Goal: Task Accomplishment & Management: Manage account settings

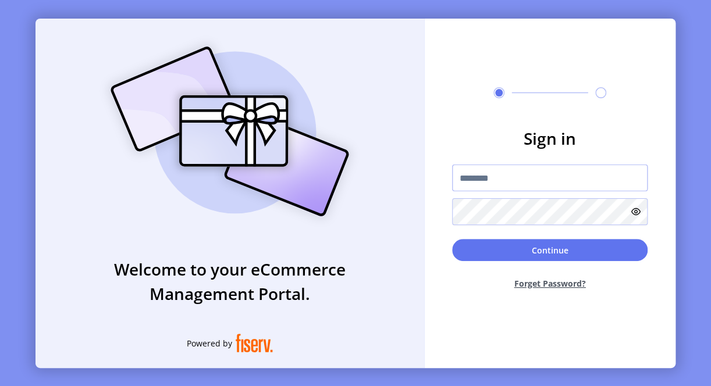
click at [488, 175] on input "text" at bounding box center [550, 178] width 196 height 27
paste input "**********"
type input "**********"
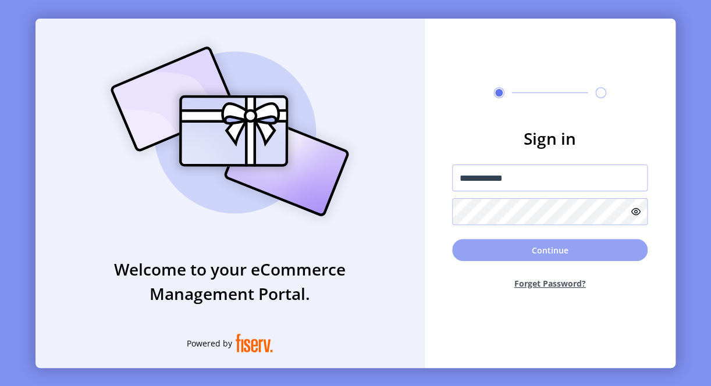
click at [528, 249] on button "Continue" at bounding box center [550, 250] width 196 height 22
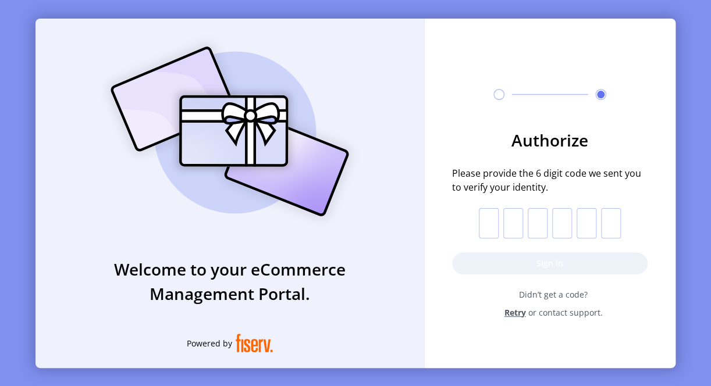
click at [489, 228] on input "text" at bounding box center [489, 223] width 20 height 30
type input "*"
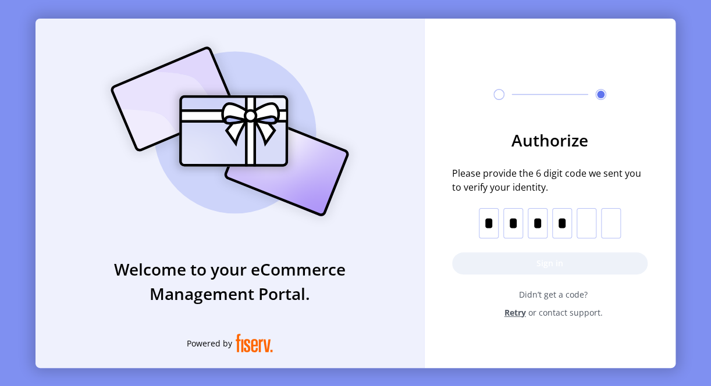
type input "*"
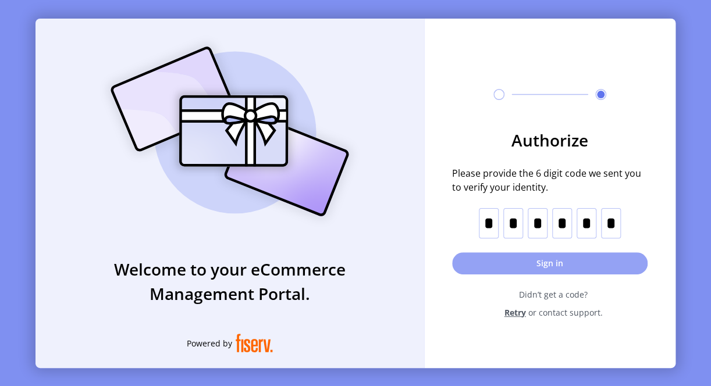
type input "*"
click at [561, 261] on button "Sign in" at bounding box center [550, 264] width 196 height 22
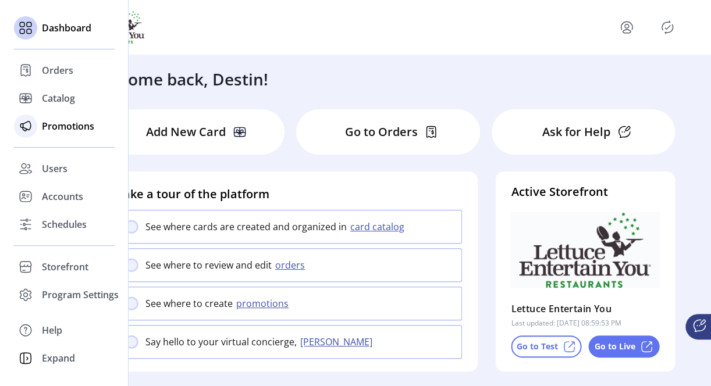
click at [70, 130] on span "Promotions" at bounding box center [68, 126] width 52 height 14
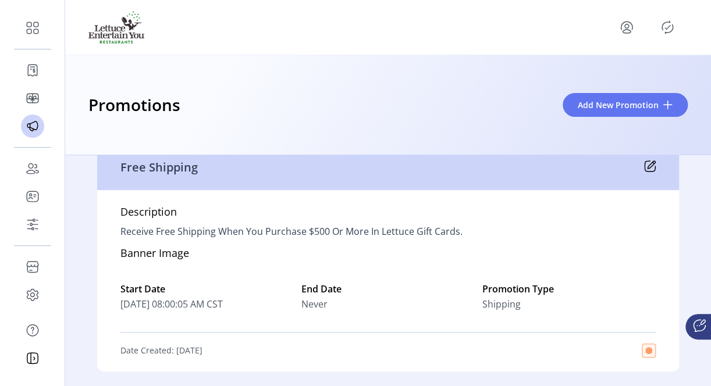
scroll to position [116, 0]
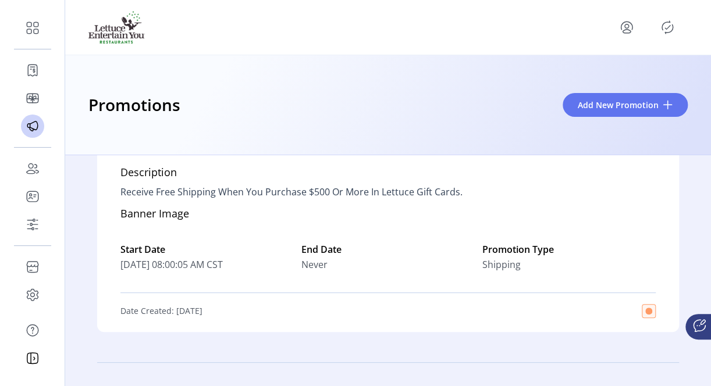
click at [251, 225] on div "Description Receive Free Shipping When You Purchase $500 Or More In Lettuce Gif…" at bounding box center [388, 242] width 582 height 182
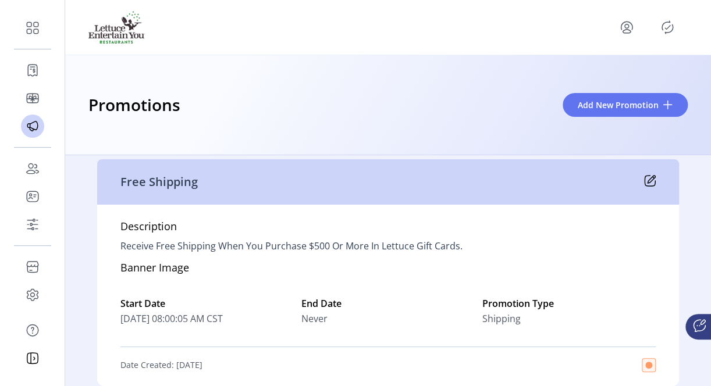
scroll to position [0, 0]
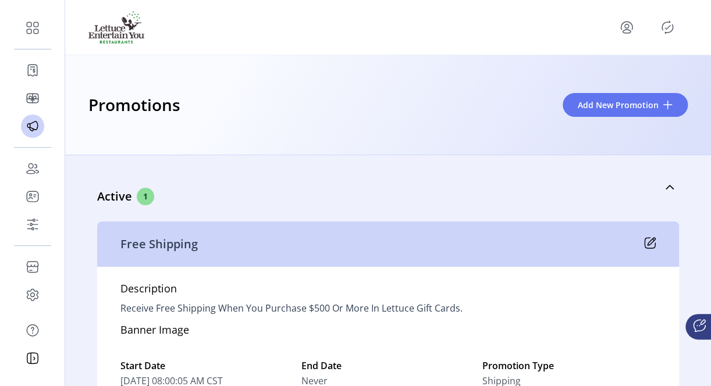
click at [651, 241] on icon at bounding box center [652, 242] width 8 height 8
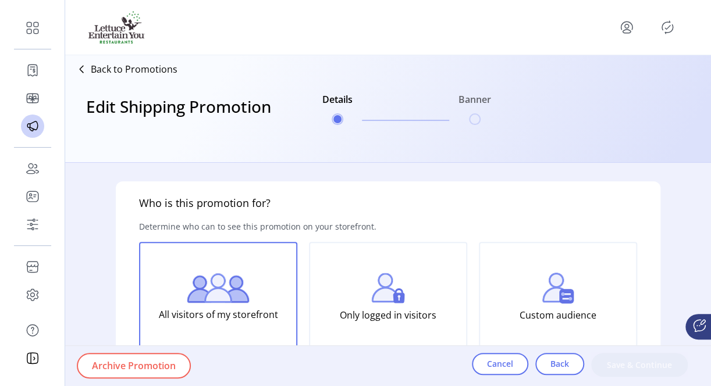
type input "**********"
type textarea "**********"
type input "*******"
type input "**********"
type input "*****"
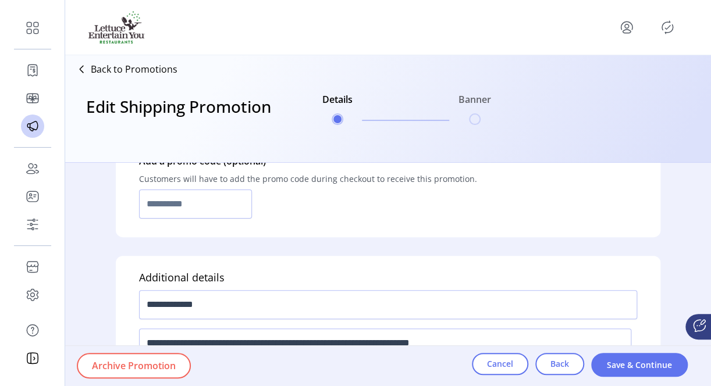
scroll to position [721, 0]
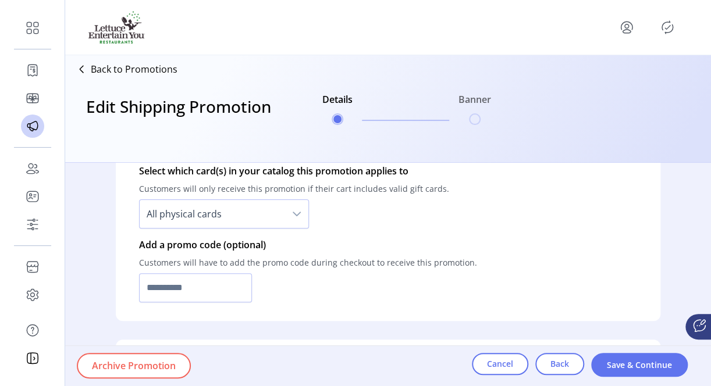
click at [174, 243] on p "Add a promo code (optional)" at bounding box center [308, 245] width 338 height 14
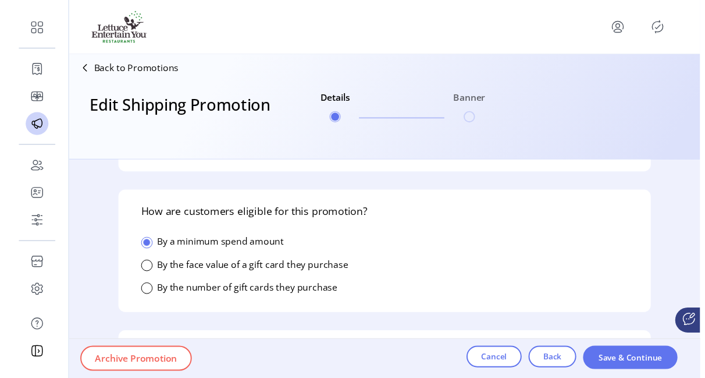
scroll to position [23, 0]
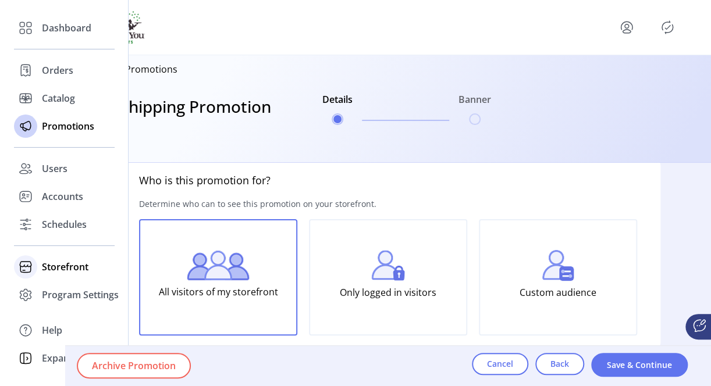
click at [65, 265] on span "Storefront" at bounding box center [65, 267] width 47 height 14
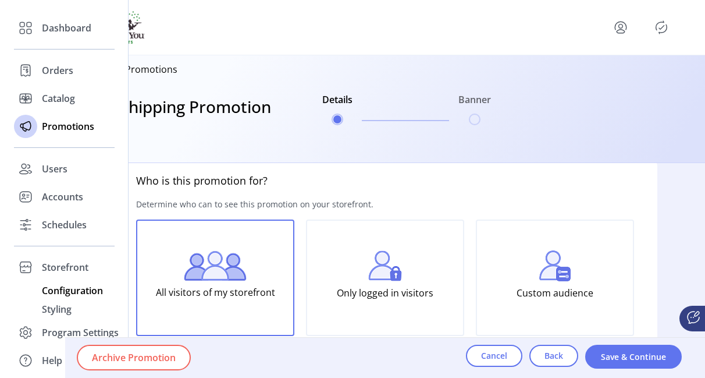
click at [75, 290] on span "Configuration" at bounding box center [72, 290] width 61 height 14
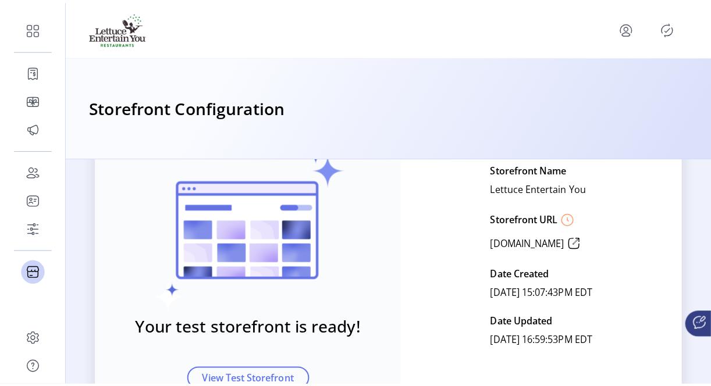
scroll to position [173, 0]
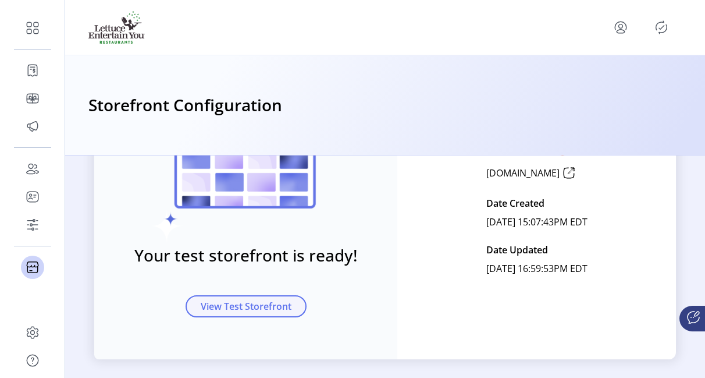
click at [242, 309] on span "View Test Storefront" at bounding box center [246, 306] width 91 height 14
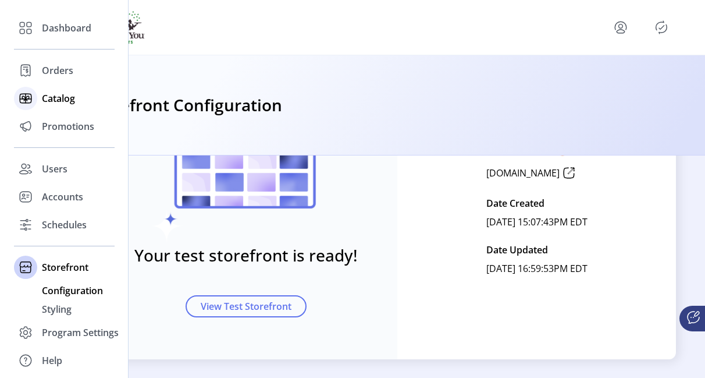
click at [69, 102] on span "Catalog" at bounding box center [58, 98] width 33 height 14
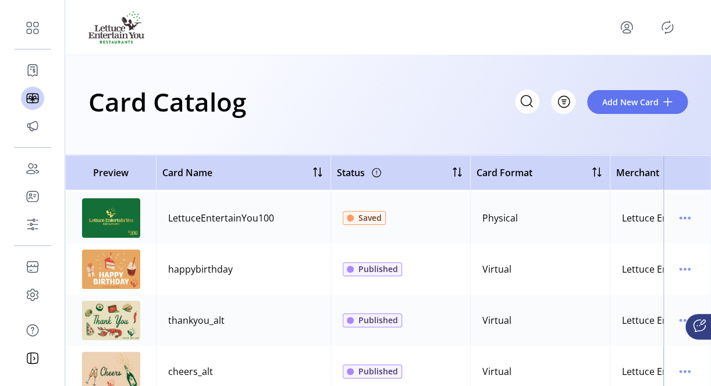
scroll to position [116, 0]
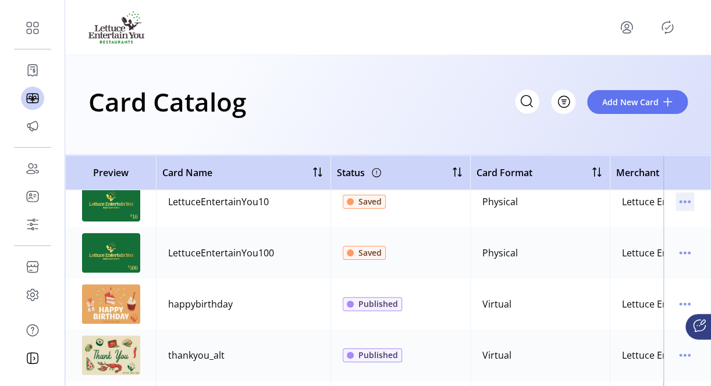
click at [681, 202] on icon "menu" at bounding box center [685, 202] width 19 height 19
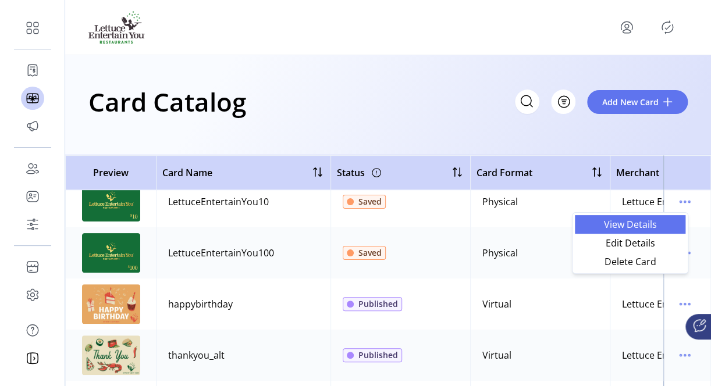
click at [639, 220] on span "View Details" at bounding box center [630, 224] width 97 height 9
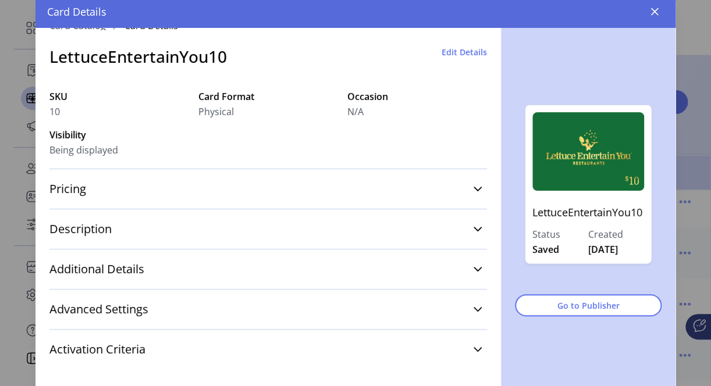
scroll to position [33, 0]
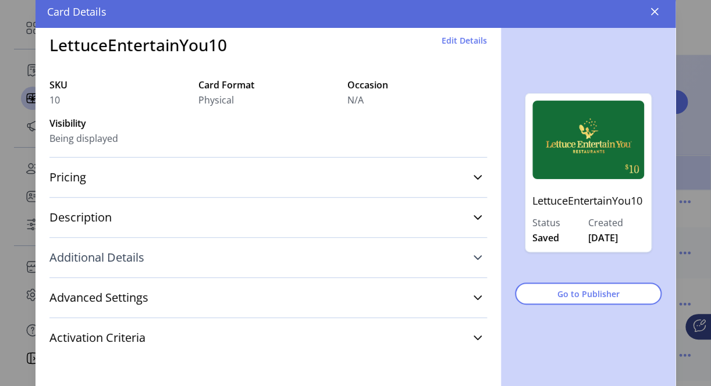
click at [480, 256] on link "Additional Details" at bounding box center [268, 258] width 438 height 26
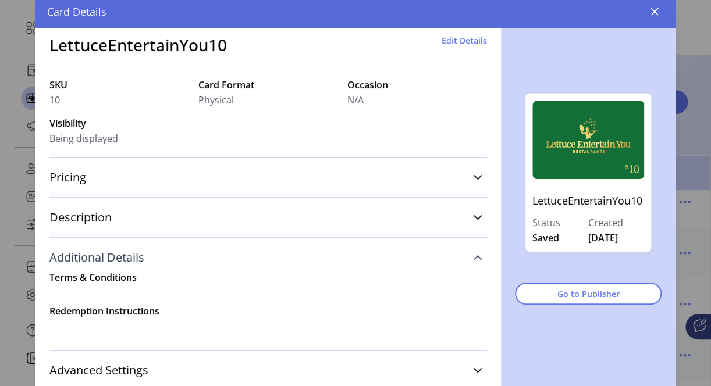
click at [473, 256] on link "Additional Details" at bounding box center [268, 258] width 438 height 26
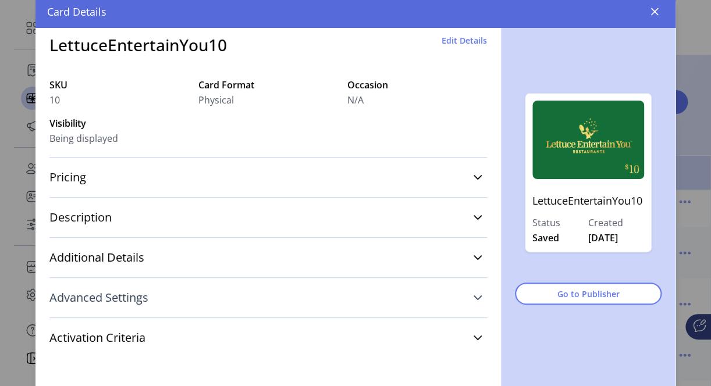
click at [473, 292] on link "Advanced Settings" at bounding box center [268, 298] width 438 height 26
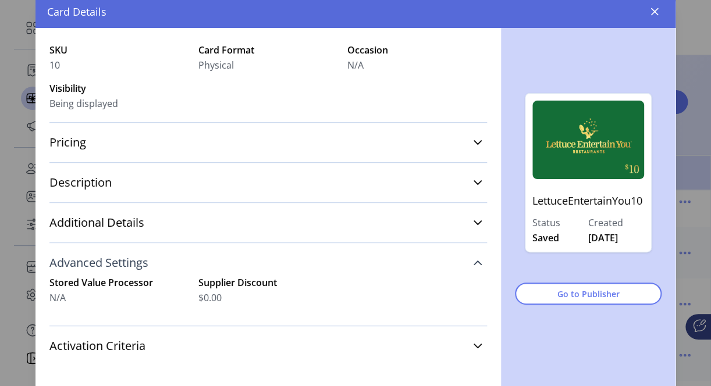
click at [473, 264] on icon at bounding box center [477, 262] width 9 height 9
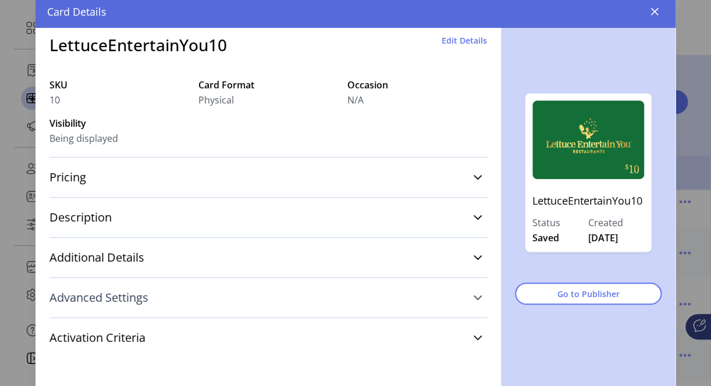
scroll to position [0, 0]
click at [473, 176] on icon at bounding box center [477, 177] width 9 height 9
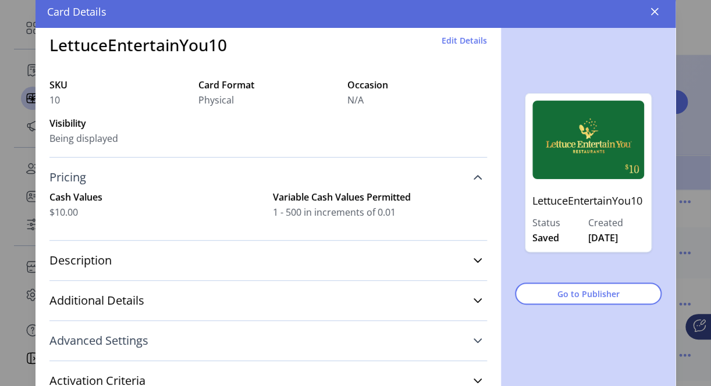
click at [472, 176] on link "Pricing" at bounding box center [268, 178] width 438 height 26
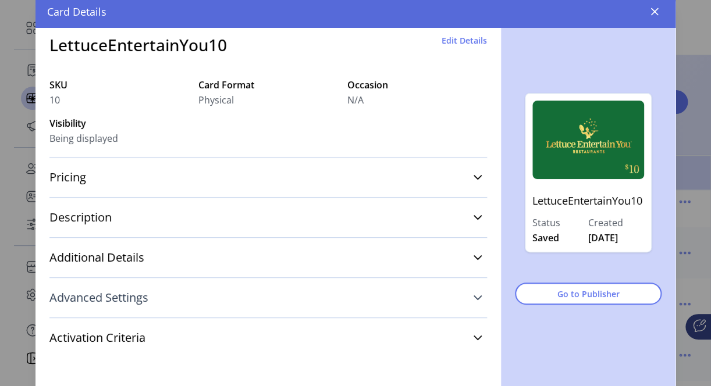
click at [455, 37] on span "Edit Details" at bounding box center [464, 40] width 45 height 12
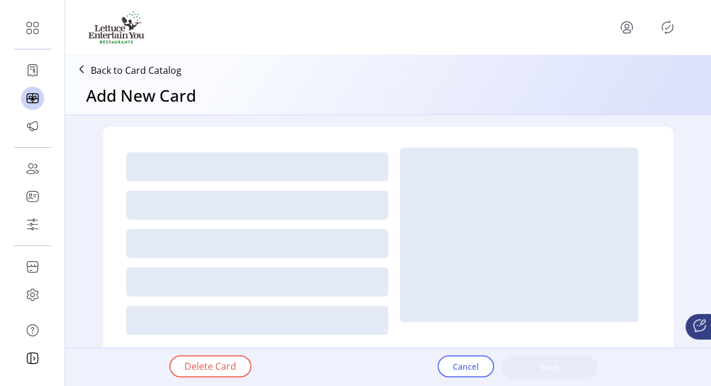
type textarea "**********"
type input "*"
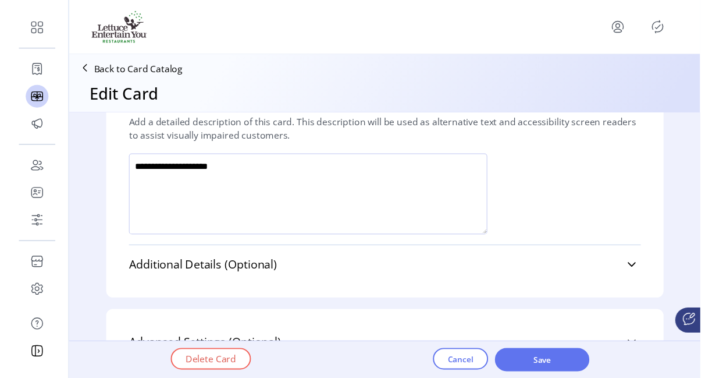
scroll to position [787, 0]
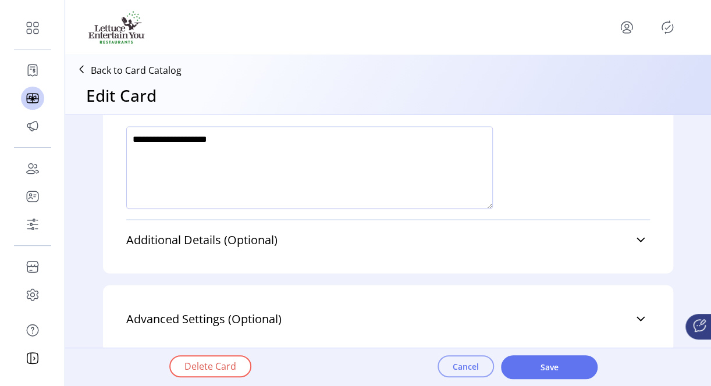
click at [469, 364] on span "Cancel" at bounding box center [466, 367] width 26 height 12
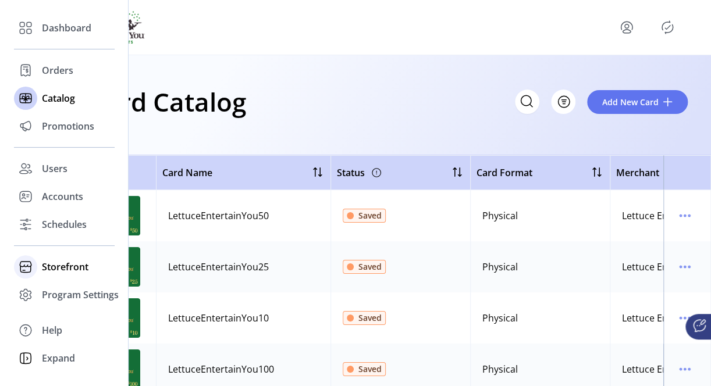
click at [67, 268] on span "Storefront" at bounding box center [65, 267] width 47 height 14
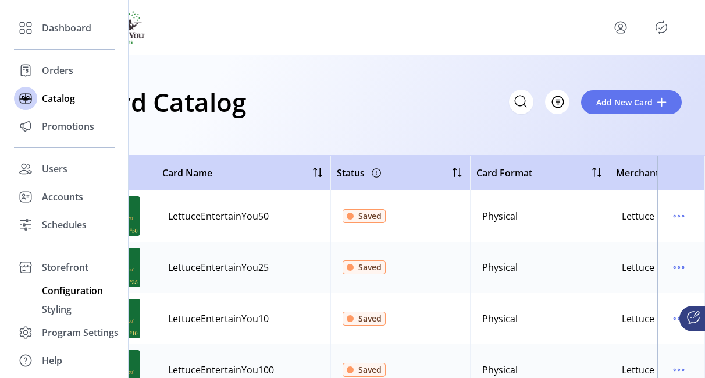
click at [67, 293] on span "Configuration" at bounding box center [72, 290] width 61 height 14
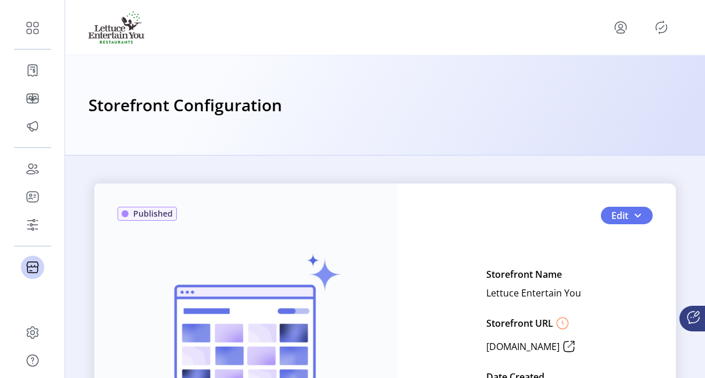
scroll to position [173, 0]
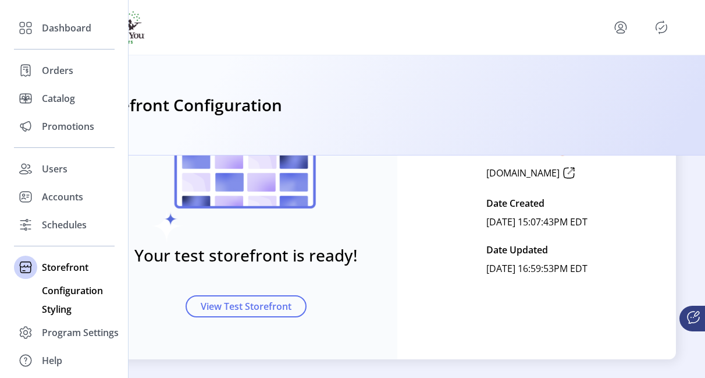
click at [63, 305] on span "Styling" at bounding box center [57, 309] width 30 height 14
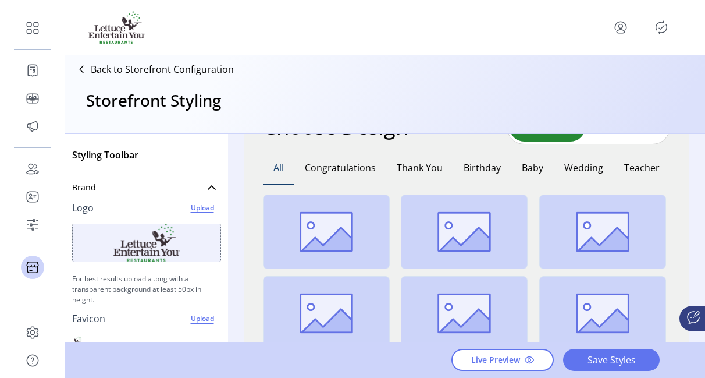
scroll to position [116, 0]
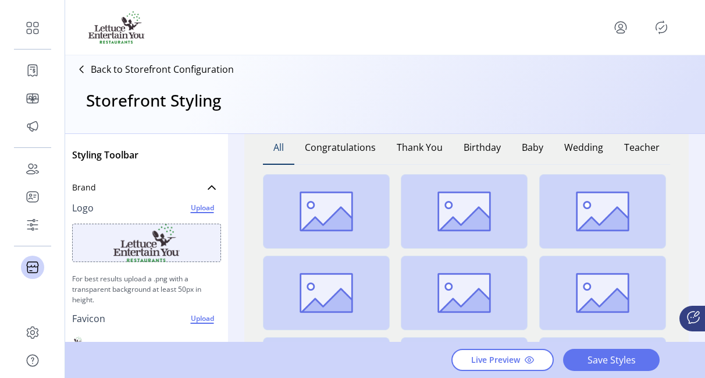
drag, startPoint x: 692, startPoint y: 194, endPoint x: 693, endPoint y: 214, distance: 19.8
click at [693, 214] on div "Styling Toolbar Brand Logo Upload For best results upload a .png with a transpa…" at bounding box center [385, 238] width 640 height 209
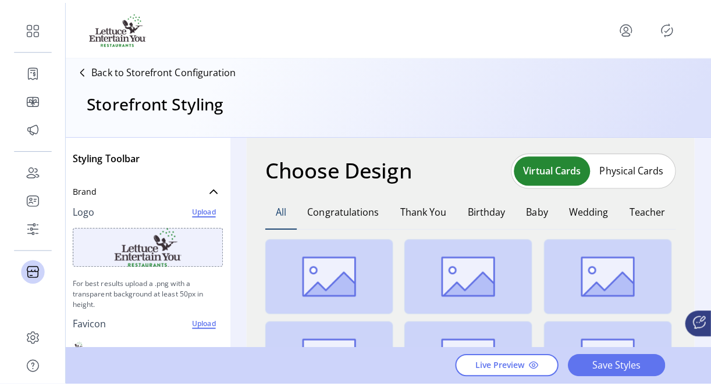
scroll to position [53, 0]
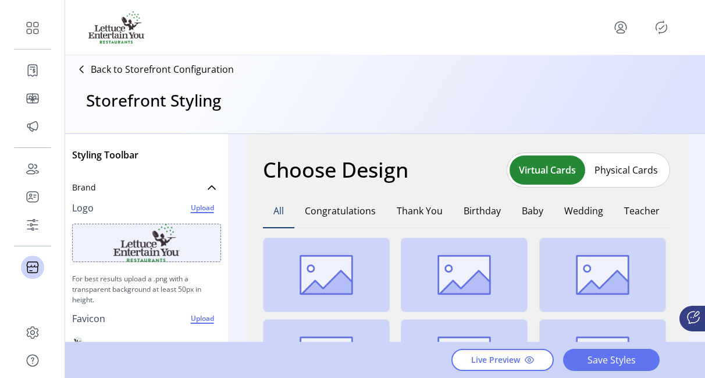
click at [621, 173] on button "Physical Cards" at bounding box center [626, 170] width 82 height 19
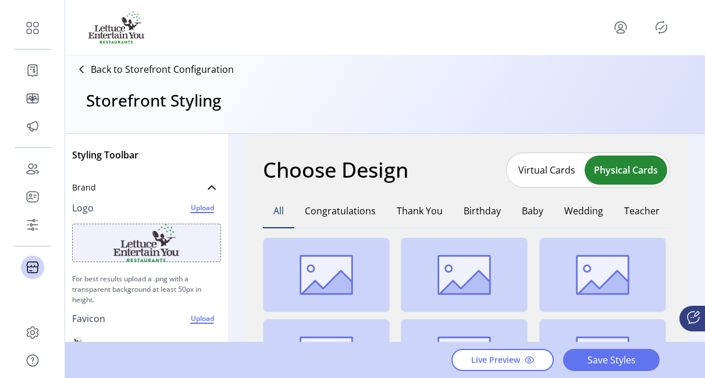
click at [533, 169] on button "Virtual Cards" at bounding box center [547, 170] width 76 height 19
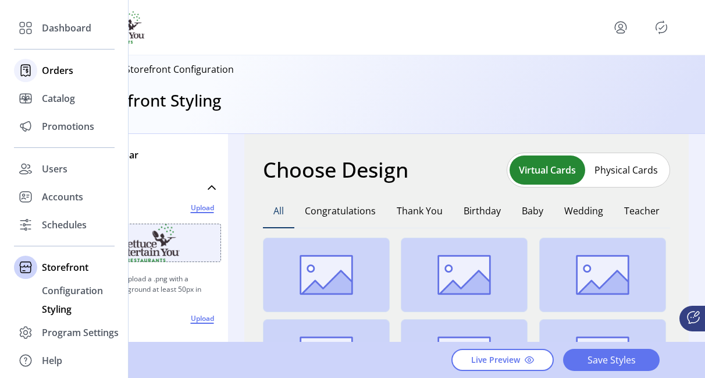
click at [68, 62] on div "Orders" at bounding box center [64, 70] width 101 height 28
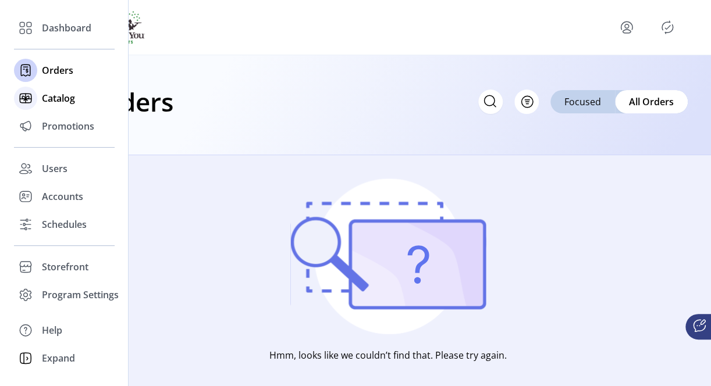
click at [56, 100] on span "Catalog" at bounding box center [58, 98] width 33 height 14
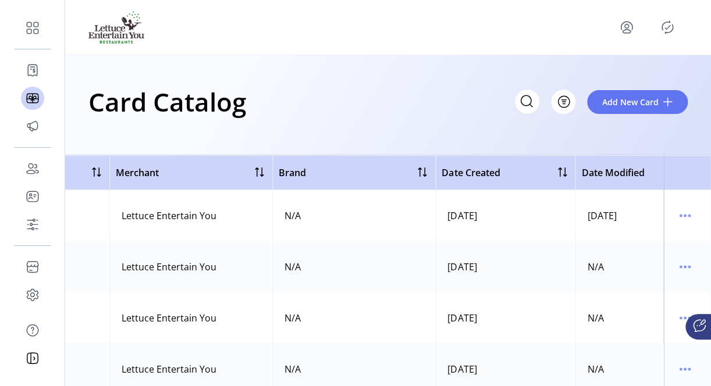
scroll to position [0, 500]
click at [681, 221] on icon "menu" at bounding box center [685, 216] width 19 height 19
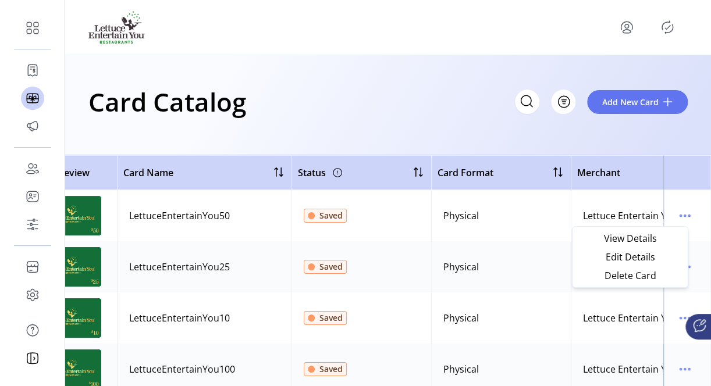
scroll to position [0, 0]
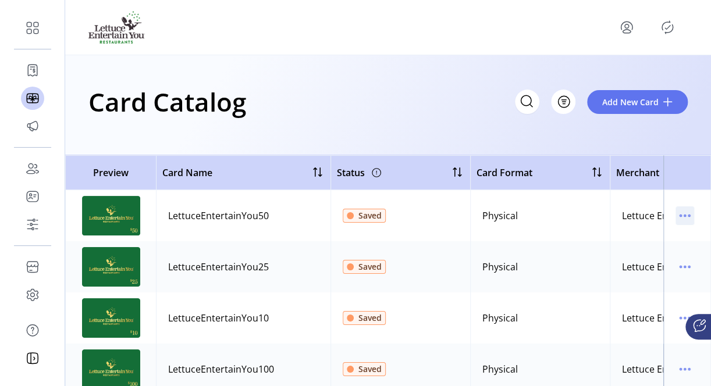
click at [677, 219] on icon "menu" at bounding box center [685, 216] width 19 height 19
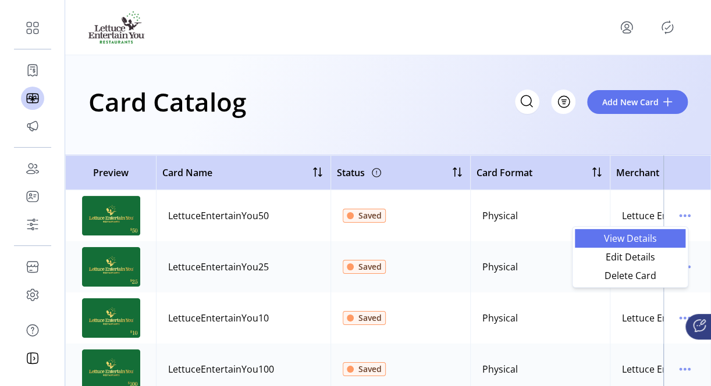
click at [616, 236] on span "View Details" at bounding box center [630, 238] width 97 height 9
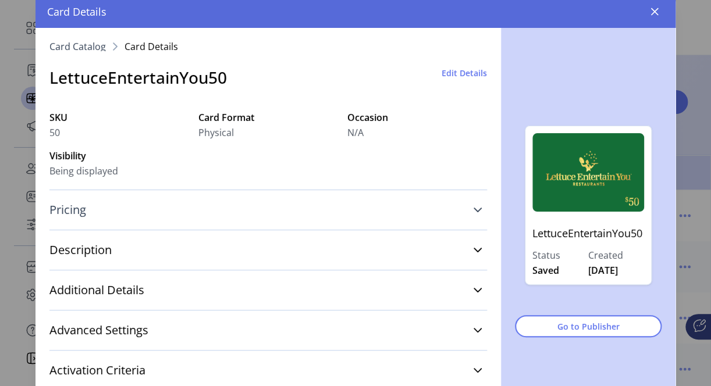
scroll to position [33, 0]
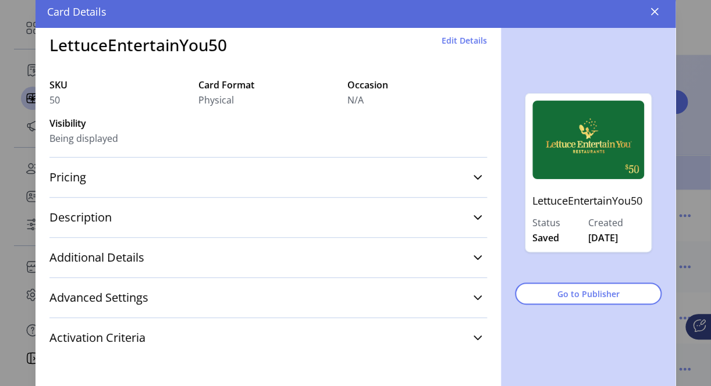
click at [468, 30] on div "LettuceEntertainYou50 Edit Details" at bounding box center [268, 45] width 438 height 52
click at [463, 37] on span "Edit Details" at bounding box center [464, 40] width 45 height 12
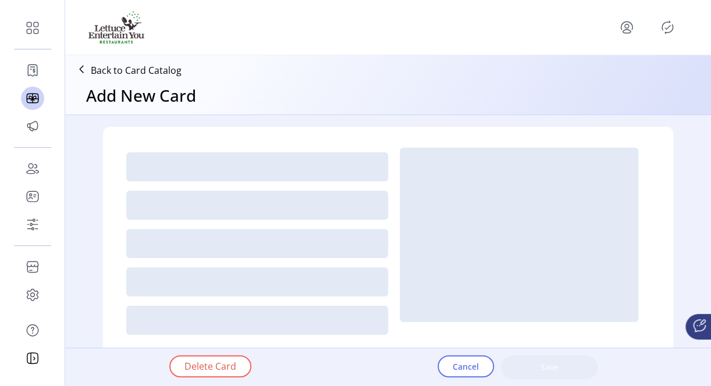
type textarea "**********"
type input "*"
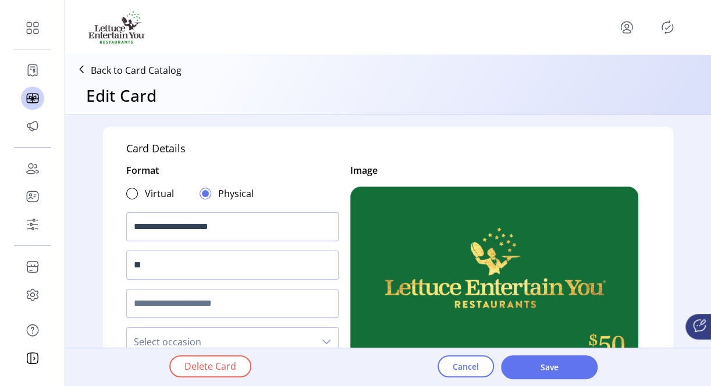
click at [125, 65] on p "Back to Card Catalog" at bounding box center [136, 70] width 91 height 14
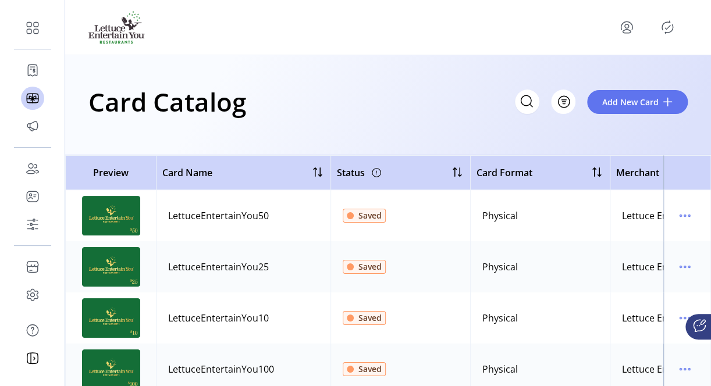
scroll to position [58, 0]
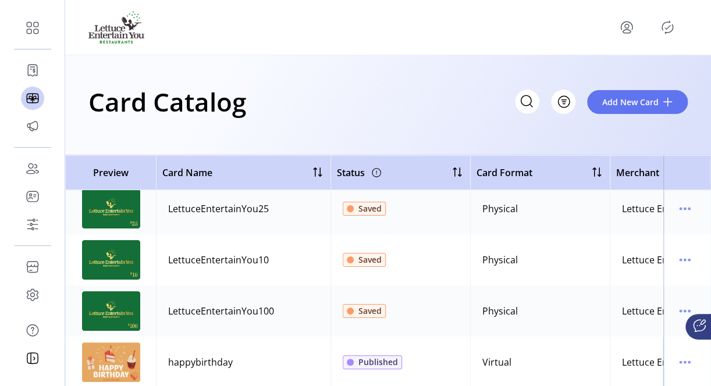
click at [111, 311] on img at bounding box center [111, 312] width 58 height 40
click at [680, 314] on icon "menu" at bounding box center [685, 311] width 19 height 19
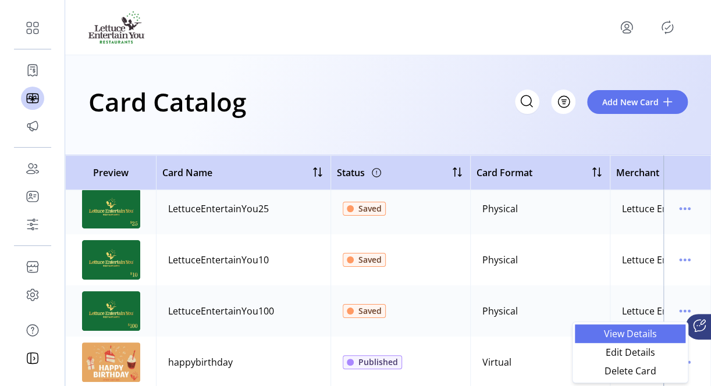
click at [614, 333] on span "View Details" at bounding box center [630, 333] width 97 height 9
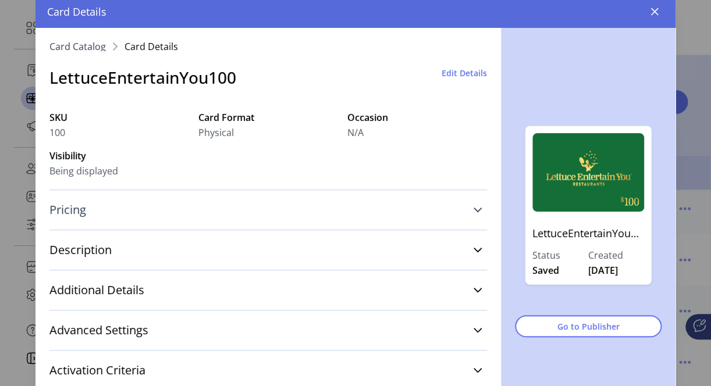
click at [473, 208] on icon at bounding box center [477, 209] width 9 height 9
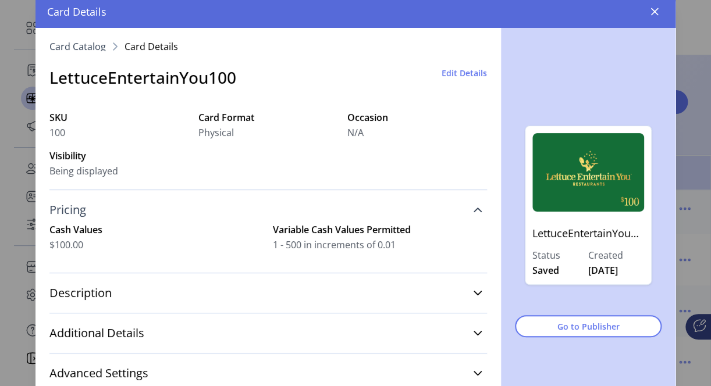
click at [456, 76] on span "Edit Details" at bounding box center [464, 73] width 45 height 12
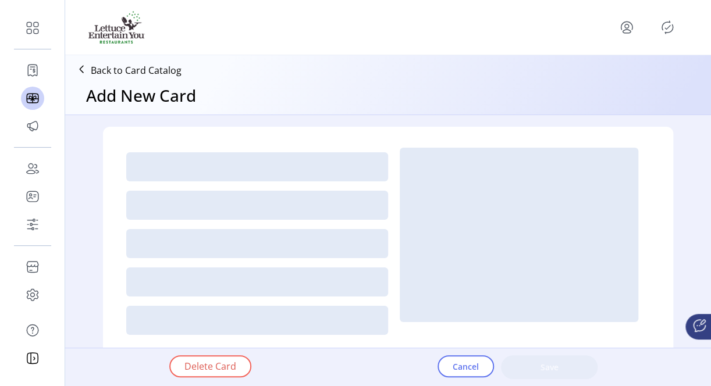
type textarea "**********"
type input "*"
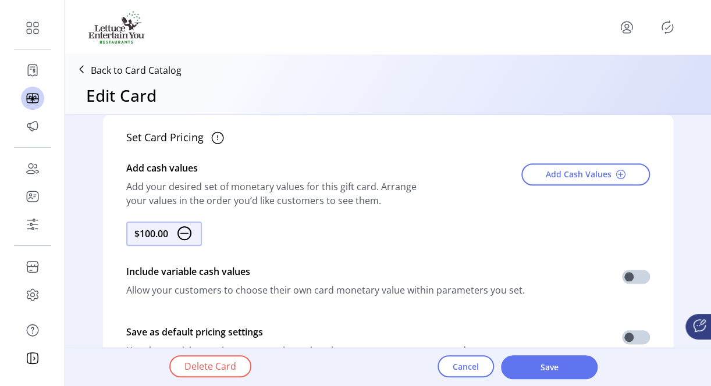
scroll to position [465, 0]
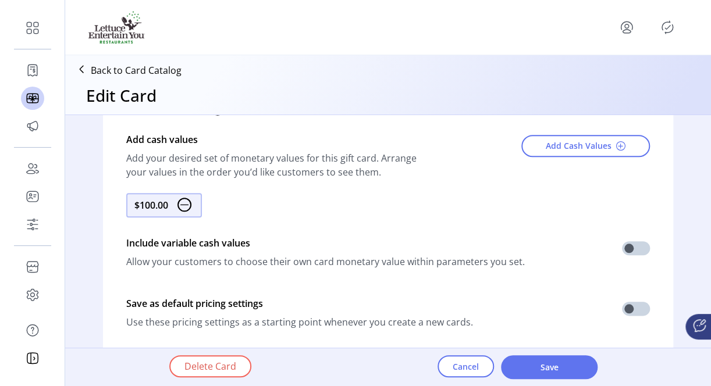
click at [84, 66] on icon at bounding box center [81, 69] width 19 height 19
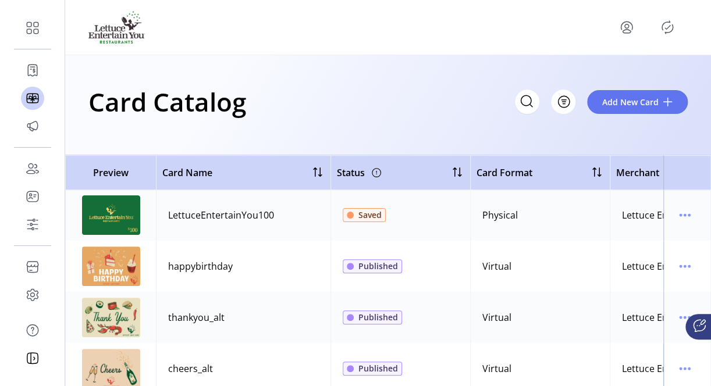
scroll to position [175, 0]
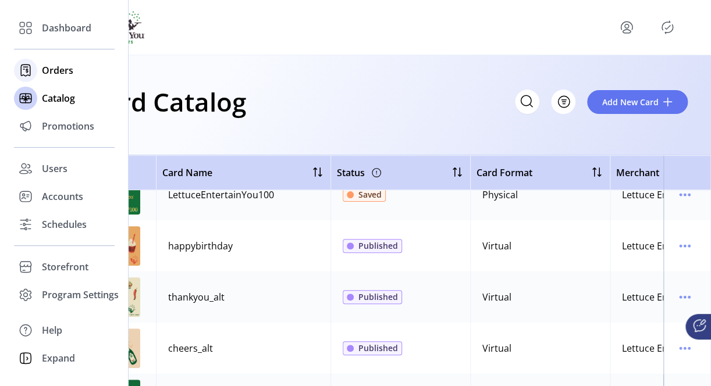
click at [47, 70] on span "Orders" at bounding box center [57, 70] width 31 height 14
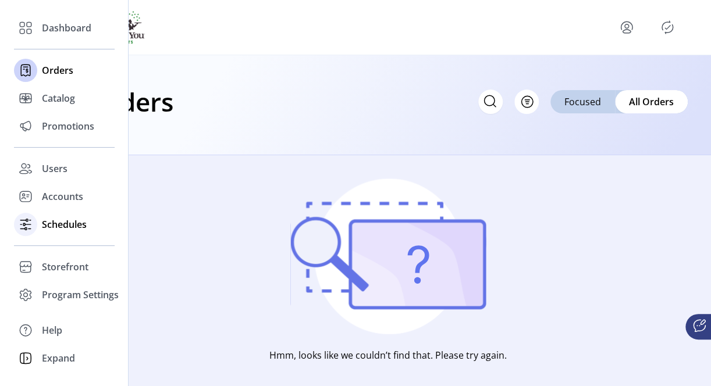
click at [56, 211] on div "Schedules" at bounding box center [64, 225] width 101 height 28
click at [61, 194] on span "Accounts" at bounding box center [62, 197] width 41 height 14
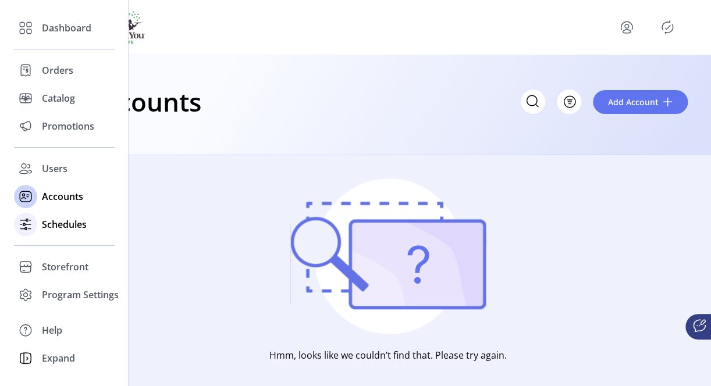
click at [61, 229] on span "Schedules" at bounding box center [64, 225] width 45 height 14
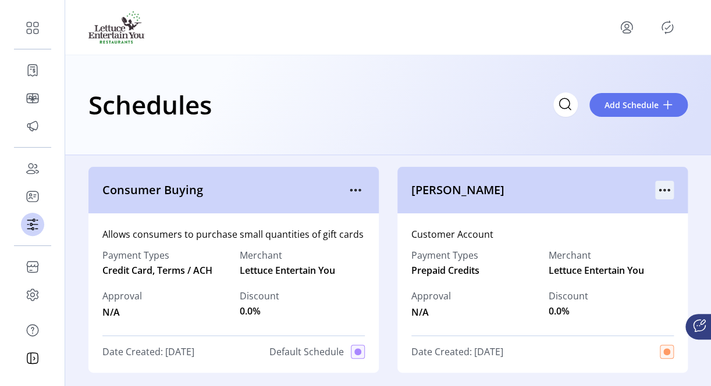
click at [666, 191] on icon "menu" at bounding box center [664, 190] width 19 height 19
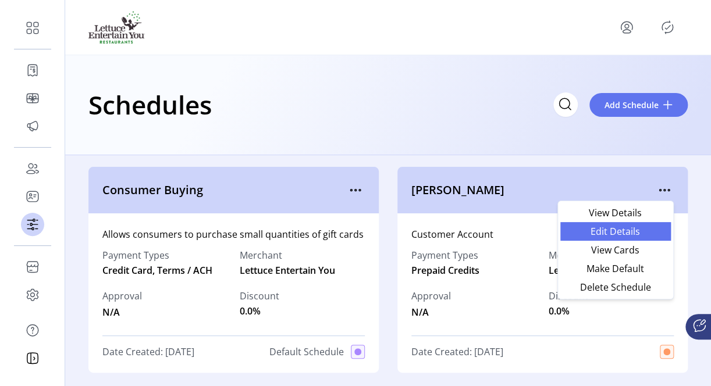
click at [635, 232] on span "Edit Details" at bounding box center [615, 231] width 97 height 9
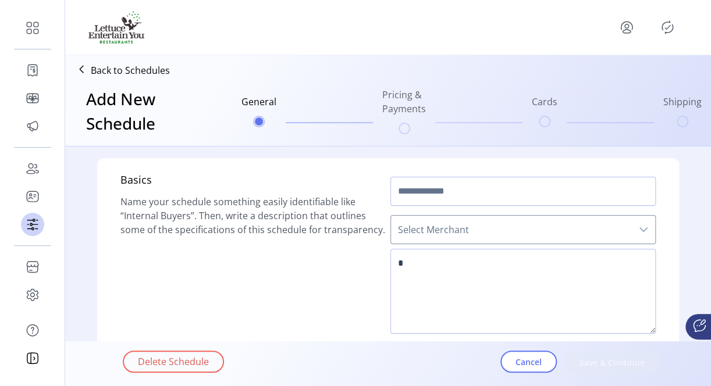
type input "**********"
type textarea "**********"
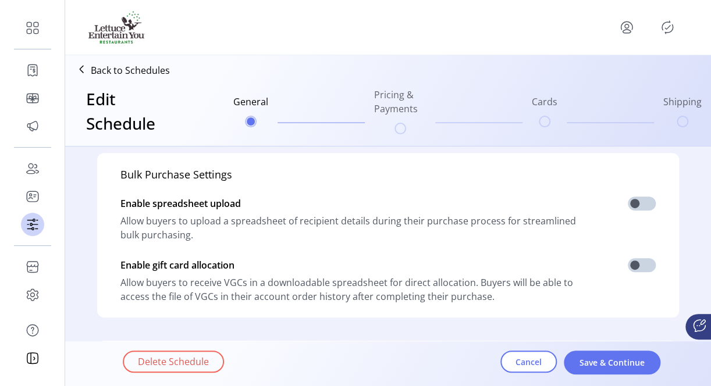
scroll to position [211, 0]
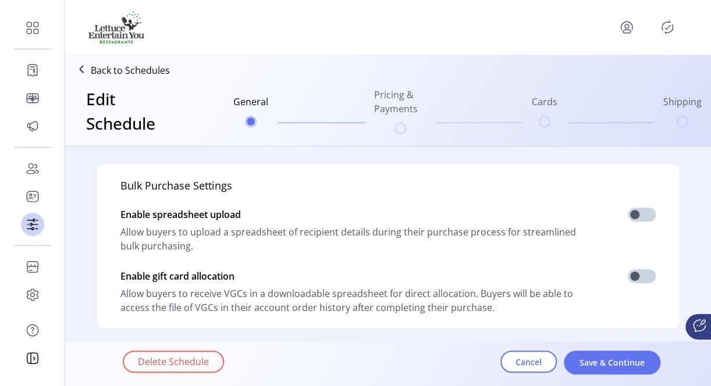
click at [399, 119] on ul "General Pricing & Payments Cards Shipping" at bounding box center [468, 111] width 478 height 56
click at [589, 357] on span "Save & Continue" at bounding box center [612, 363] width 66 height 12
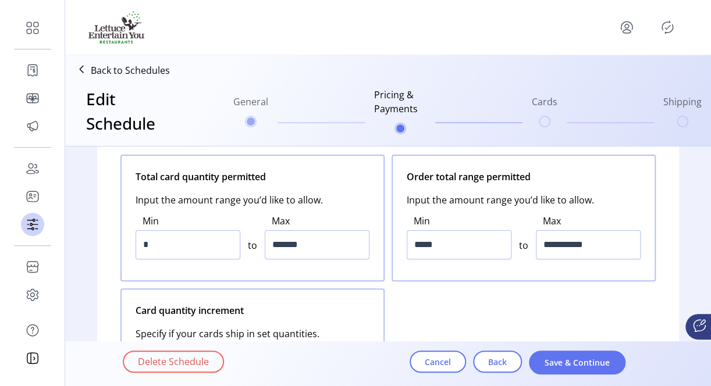
scroll to position [175, 0]
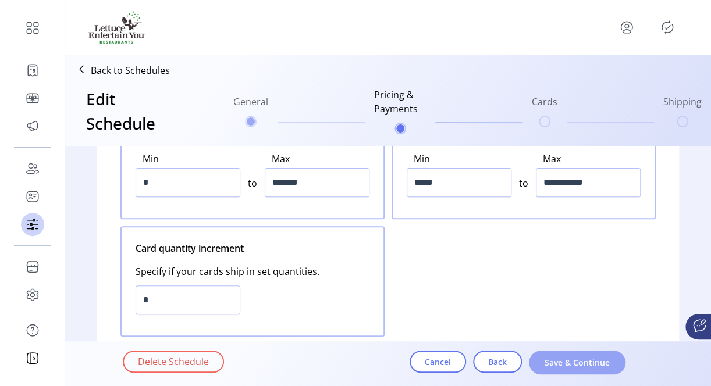
click at [538, 362] on button "Save & Continue" at bounding box center [577, 363] width 97 height 24
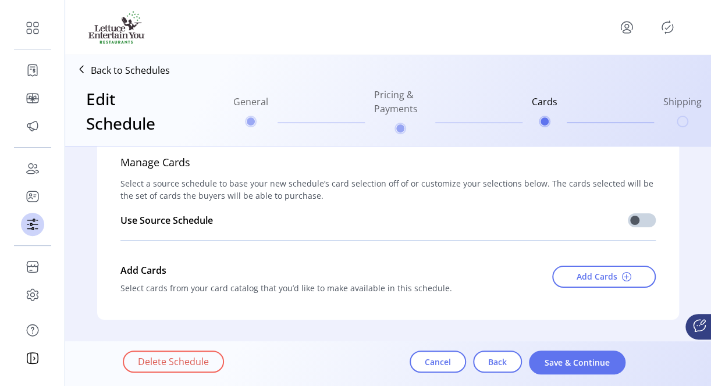
scroll to position [0, 0]
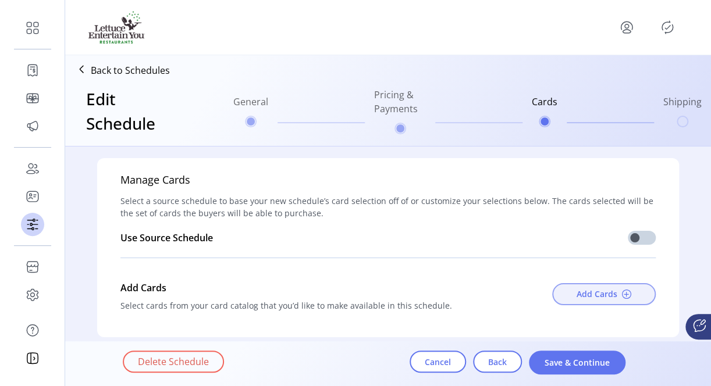
click at [602, 292] on span "Add Cards" at bounding box center [597, 294] width 41 height 12
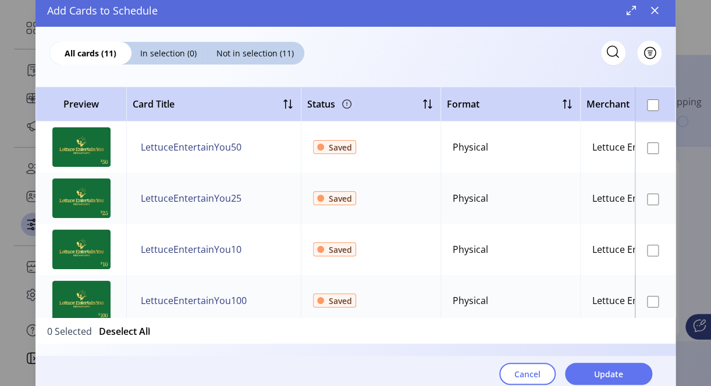
click at [538, 367] on button "Cancel" at bounding box center [527, 374] width 56 height 22
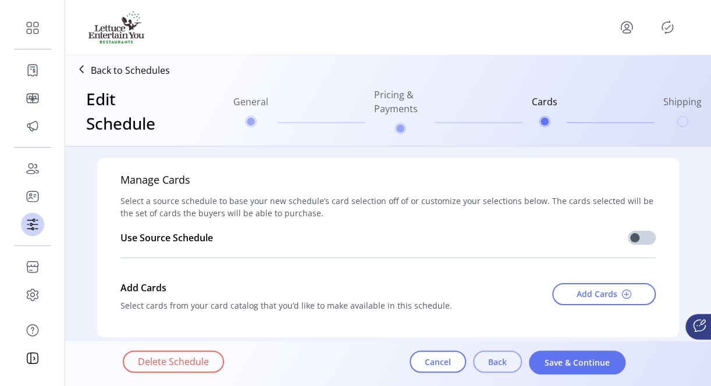
click at [503, 362] on span "Back" at bounding box center [497, 362] width 19 height 12
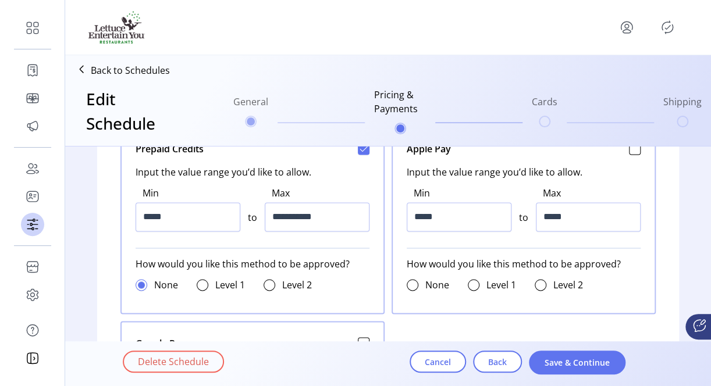
scroll to position [698, 0]
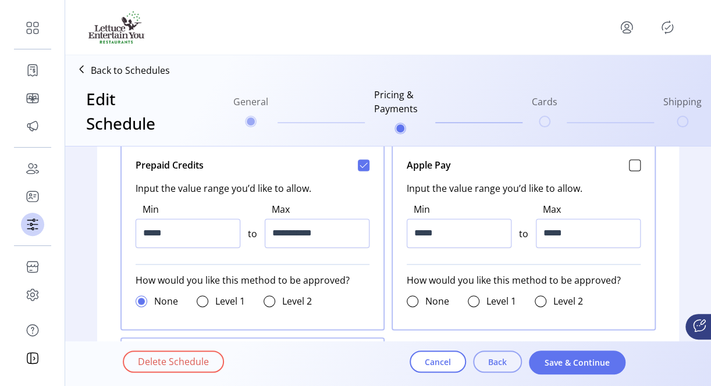
click at [500, 362] on span "Back" at bounding box center [497, 362] width 19 height 12
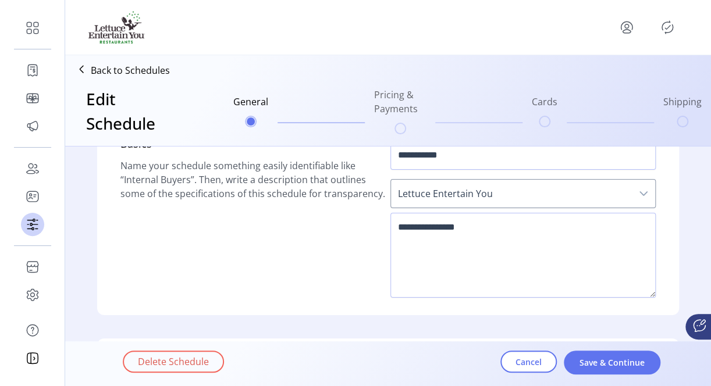
scroll to position [0, 0]
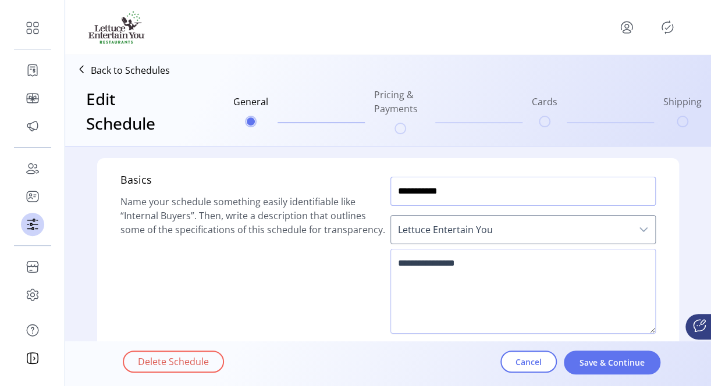
click at [392, 189] on input "**********" at bounding box center [522, 191] width 265 height 29
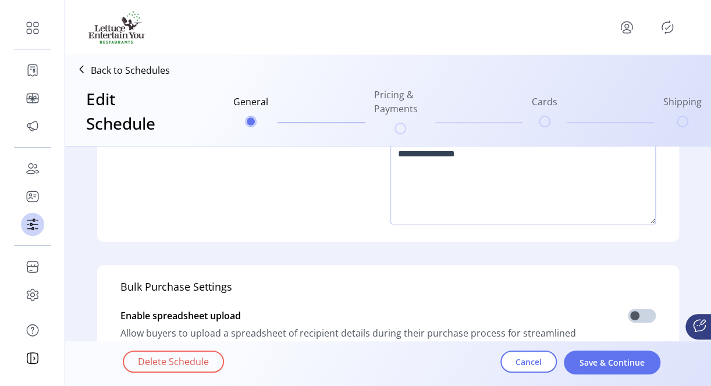
scroll to position [116, 0]
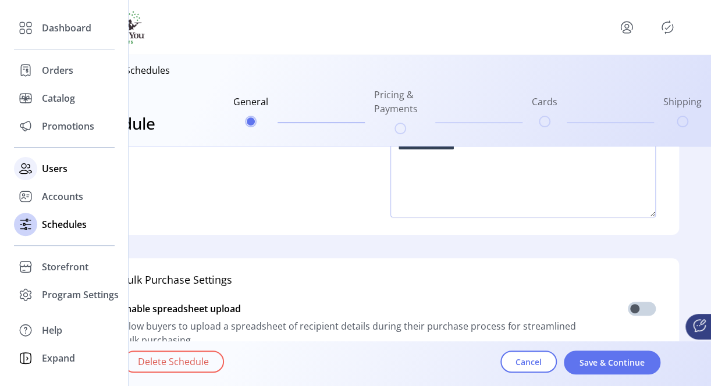
click at [62, 170] on span "Users" at bounding box center [55, 169] width 26 height 14
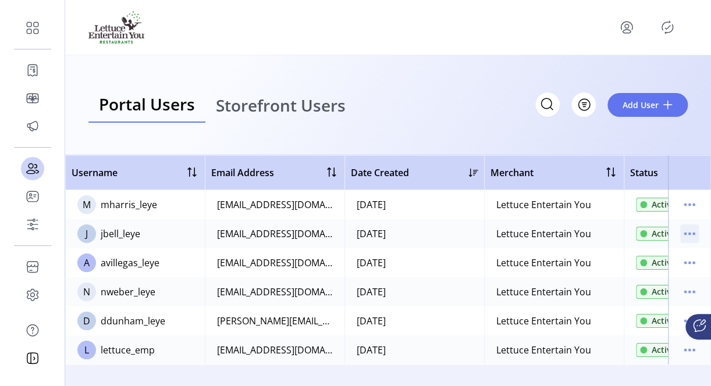
click at [696, 237] on icon "menu" at bounding box center [689, 234] width 19 height 19
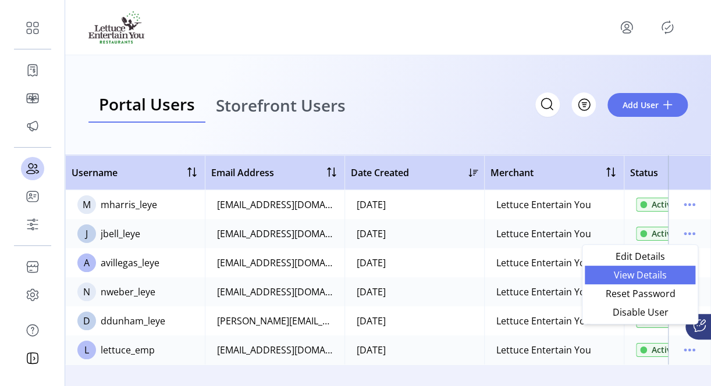
click at [637, 274] on span "View Details" at bounding box center [640, 275] width 97 height 9
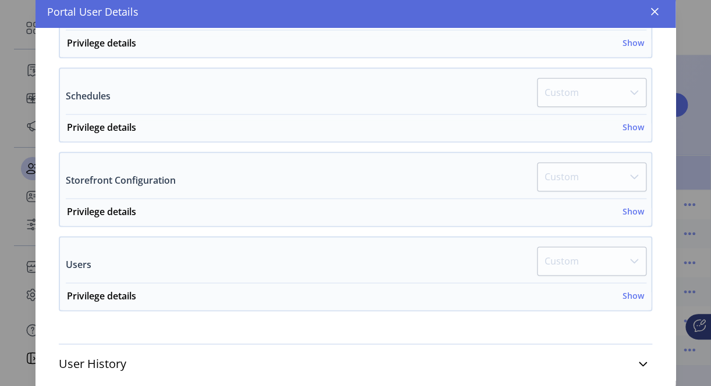
scroll to position [545, 0]
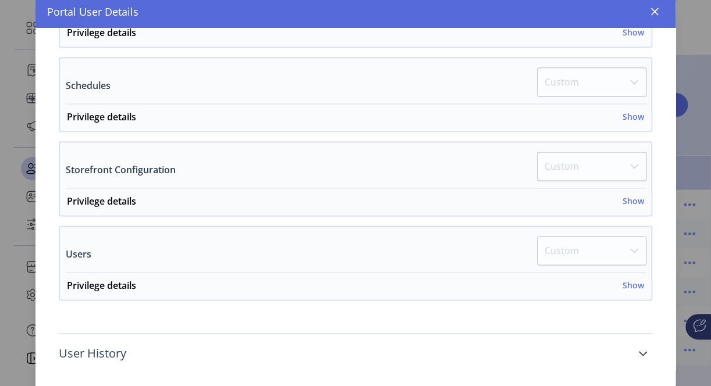
click at [626, 353] on link "User History" at bounding box center [355, 354] width 593 height 26
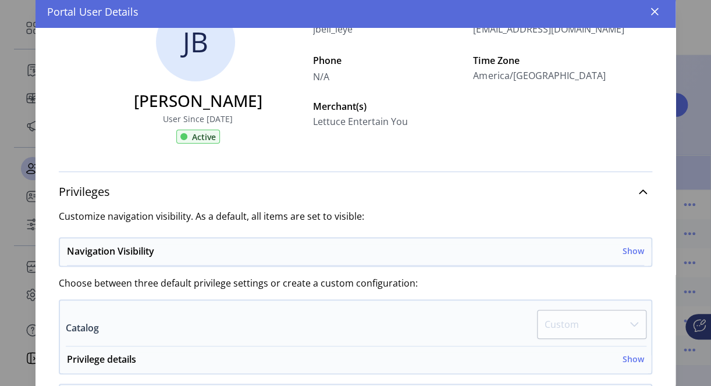
scroll to position [0, 0]
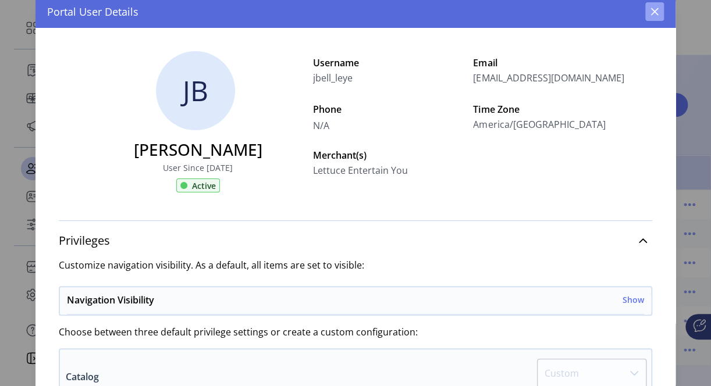
click at [645, 12] on div "Portal User Details" at bounding box center [355, 11] width 640 height 33
click at [649, 15] on button "button" at bounding box center [654, 11] width 19 height 19
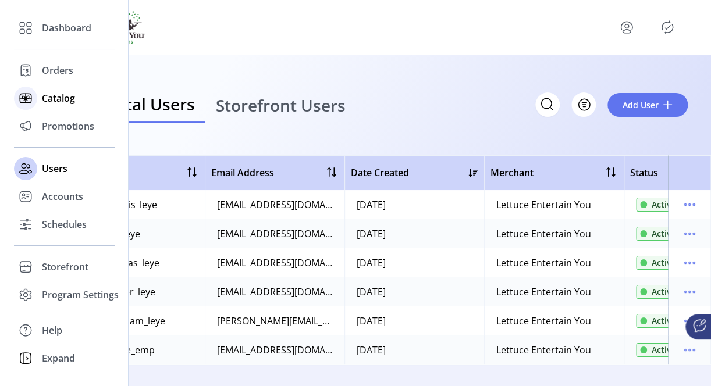
click at [49, 98] on span "Catalog" at bounding box center [58, 98] width 33 height 14
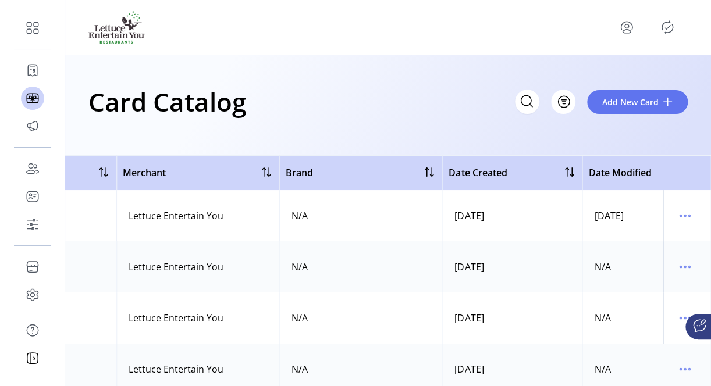
scroll to position [0, 496]
click at [678, 218] on icon "menu" at bounding box center [685, 216] width 19 height 19
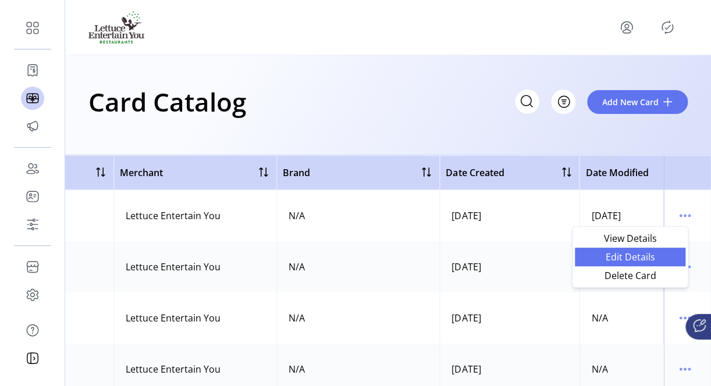
click at [619, 253] on span "Edit Details" at bounding box center [630, 257] width 97 height 9
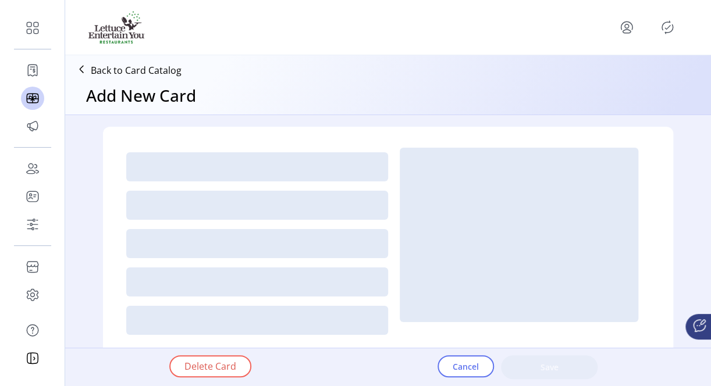
type textarea "**********"
type input "*"
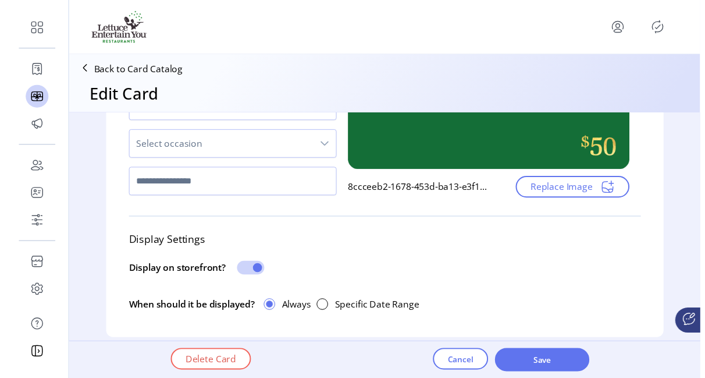
scroll to position [291, 0]
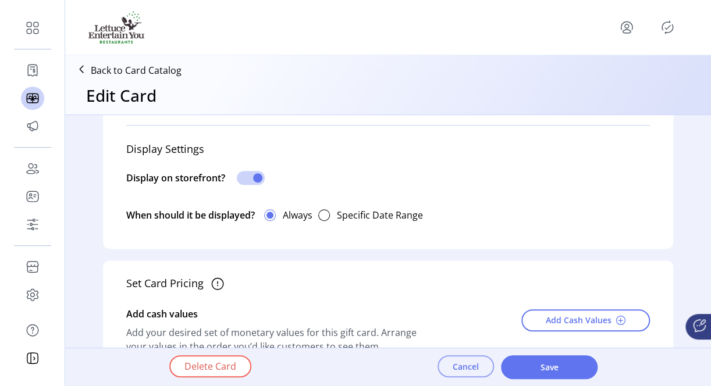
click at [470, 363] on span "Cancel" at bounding box center [466, 367] width 26 height 12
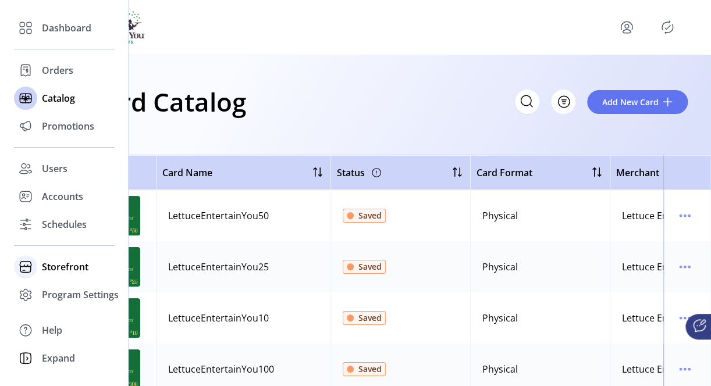
click at [56, 273] on span "Storefront" at bounding box center [65, 267] width 47 height 14
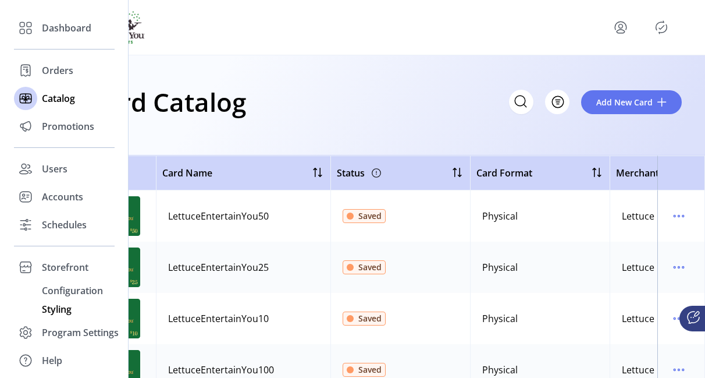
click at [54, 307] on span "Styling" at bounding box center [57, 309] width 30 height 14
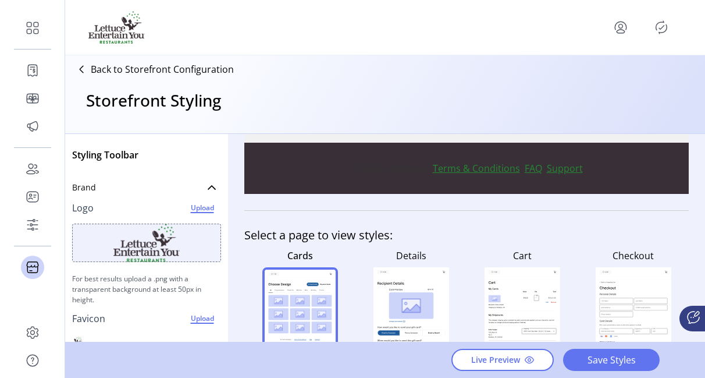
scroll to position [456, 0]
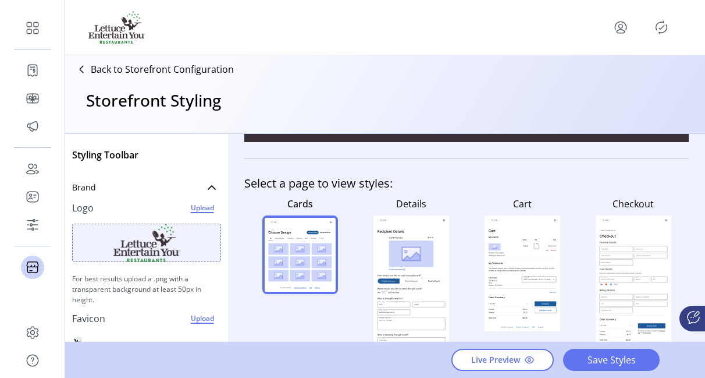
click at [314, 260] on rect at bounding box center [321, 262] width 20 height 12
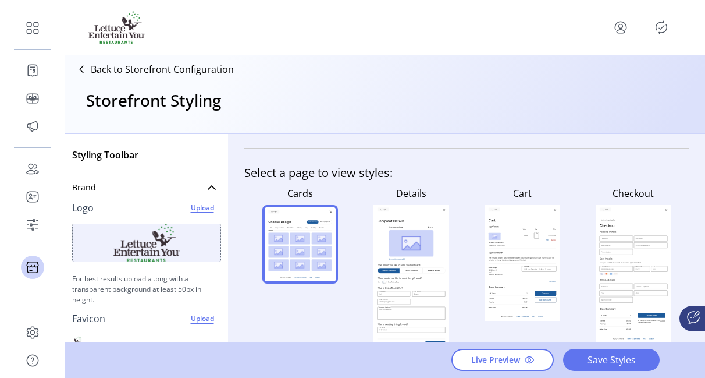
scroll to position [470, 0]
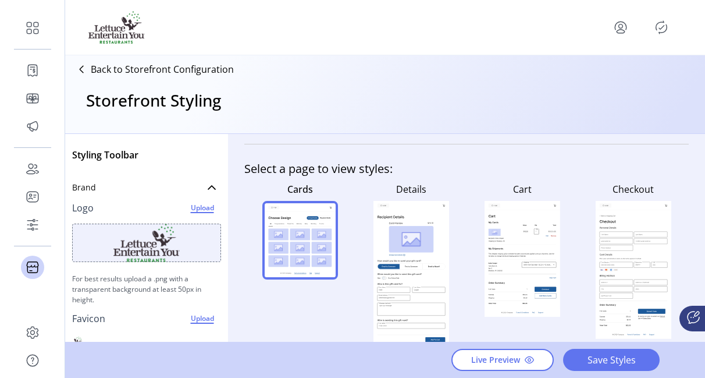
click at [312, 259] on rect at bounding box center [300, 240] width 71 height 51
click at [516, 366] on span "Live Preview" at bounding box center [495, 360] width 49 height 12
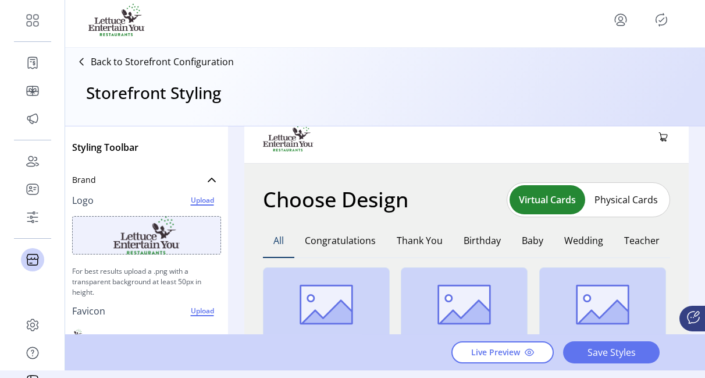
scroll to position [0, 0]
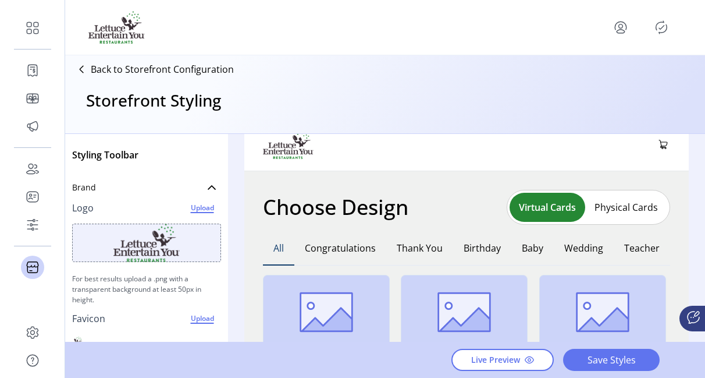
click at [84, 69] on icon at bounding box center [81, 69] width 19 height 19
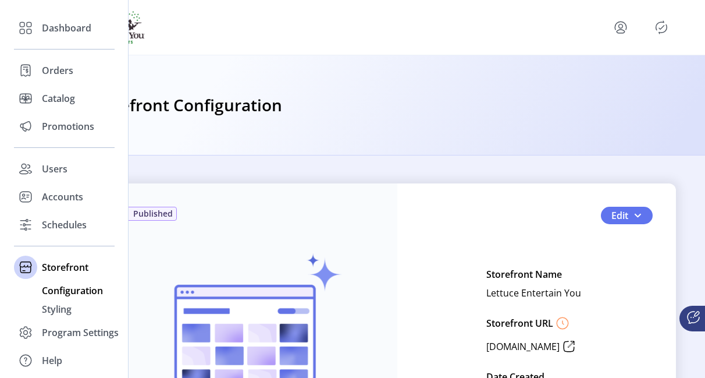
click at [76, 289] on span "Configuration" at bounding box center [72, 290] width 61 height 14
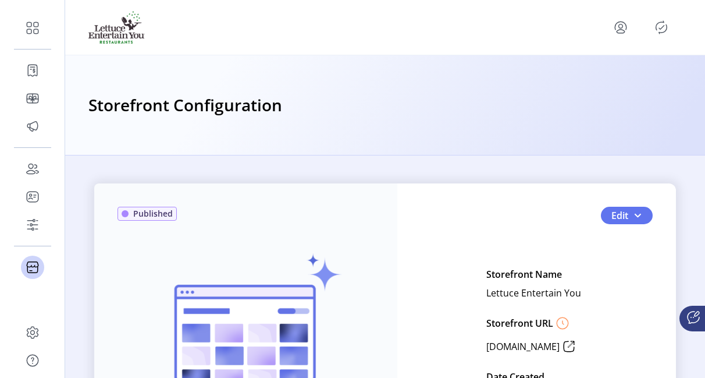
scroll to position [58, 0]
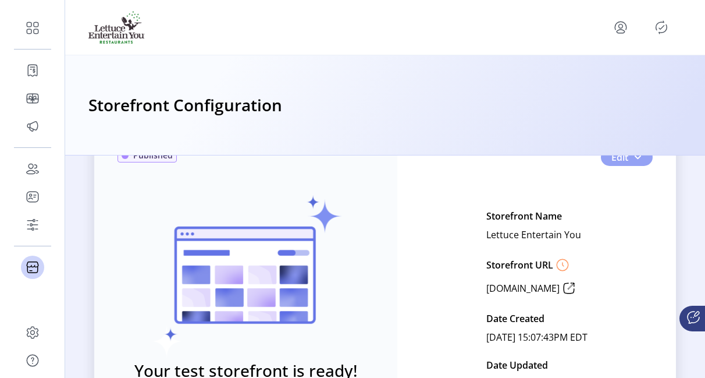
click at [625, 161] on span "Edit" at bounding box center [620, 157] width 17 height 14
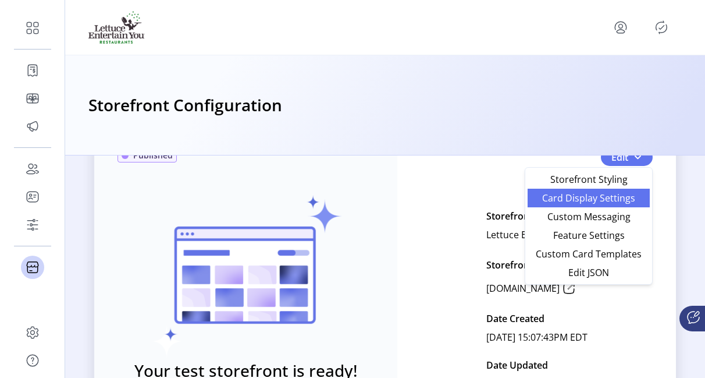
click at [585, 199] on span "Card Display Settings" at bounding box center [589, 197] width 108 height 9
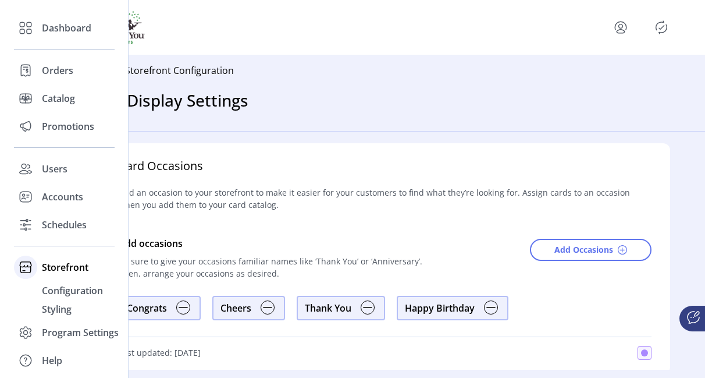
click at [72, 265] on span "Storefront" at bounding box center [65, 267] width 47 height 14
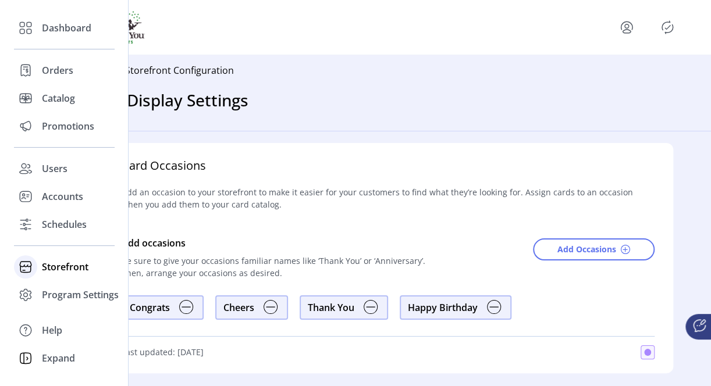
click at [73, 266] on span "Storefront" at bounding box center [65, 267] width 47 height 14
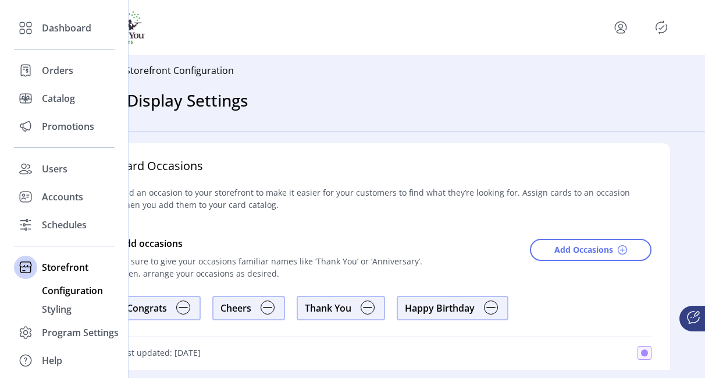
click at [59, 286] on span "Configuration" at bounding box center [72, 290] width 61 height 14
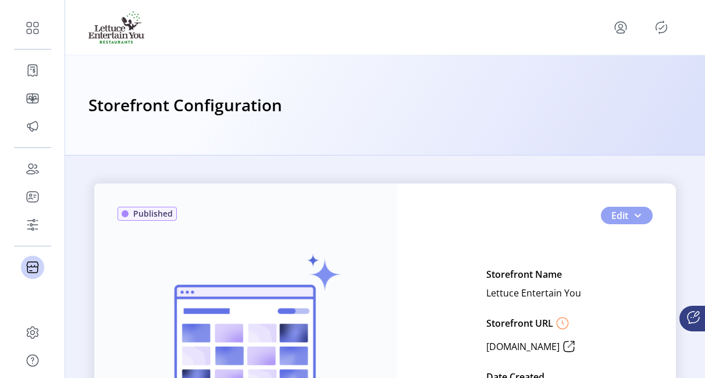
click at [626, 207] on button "Edit" at bounding box center [627, 215] width 52 height 17
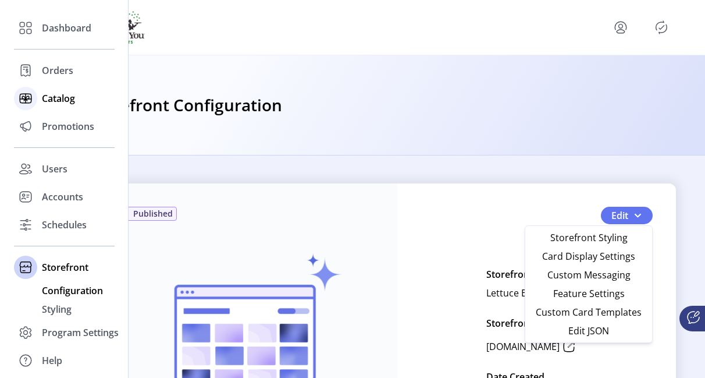
click at [49, 99] on span "Catalog" at bounding box center [58, 98] width 33 height 14
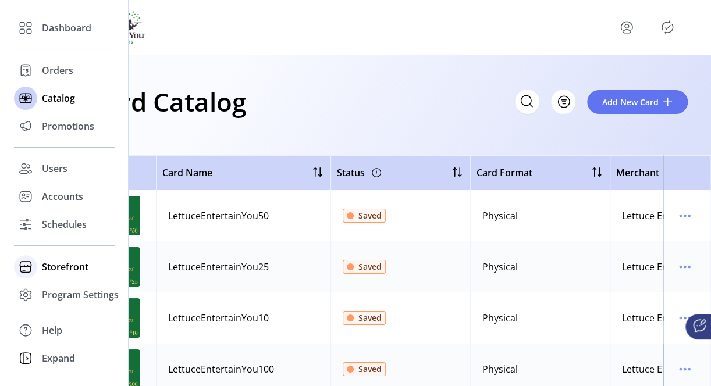
click at [62, 271] on span "Storefront" at bounding box center [65, 267] width 47 height 14
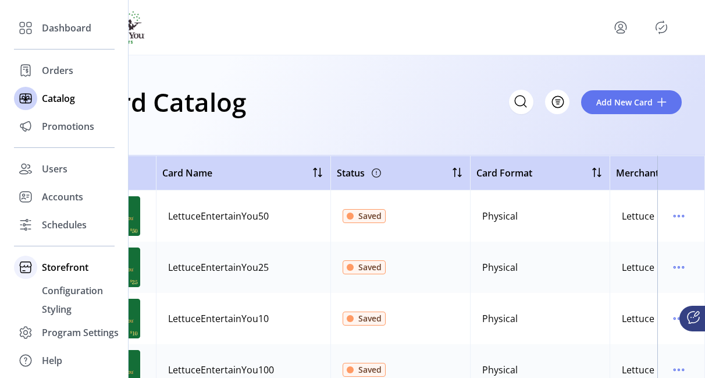
click at [61, 268] on span "Storefront" at bounding box center [65, 267] width 47 height 14
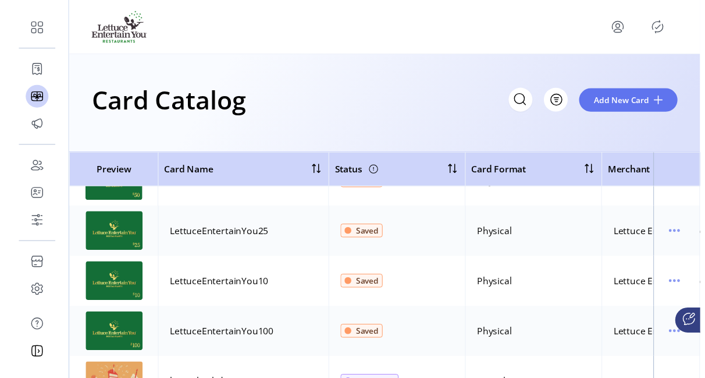
scroll to position [58, 0]
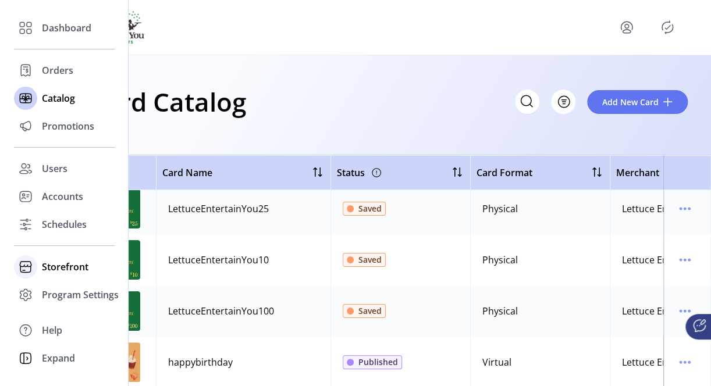
click at [68, 264] on span "Storefront" at bounding box center [65, 267] width 47 height 14
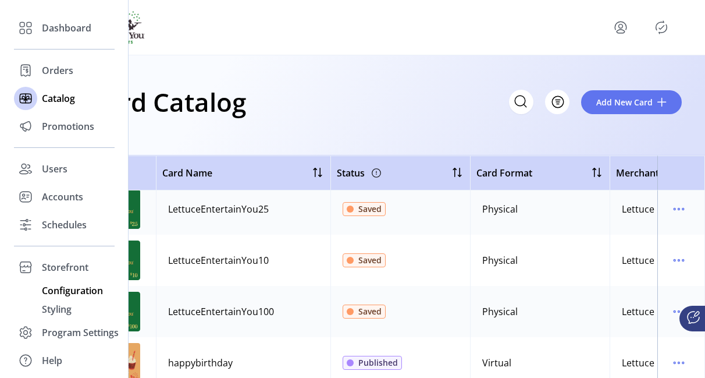
click at [61, 293] on span "Configuration" at bounding box center [72, 290] width 61 height 14
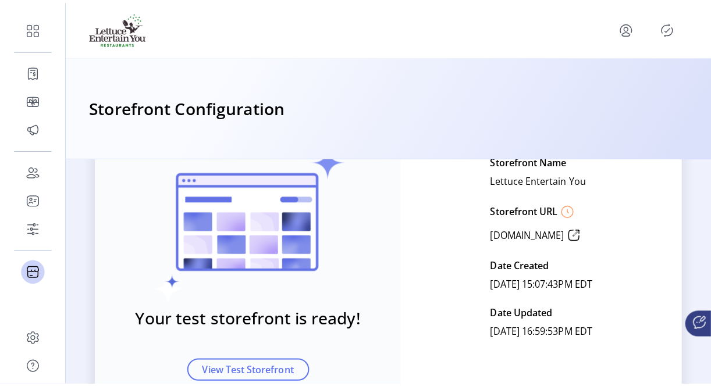
scroll to position [116, 0]
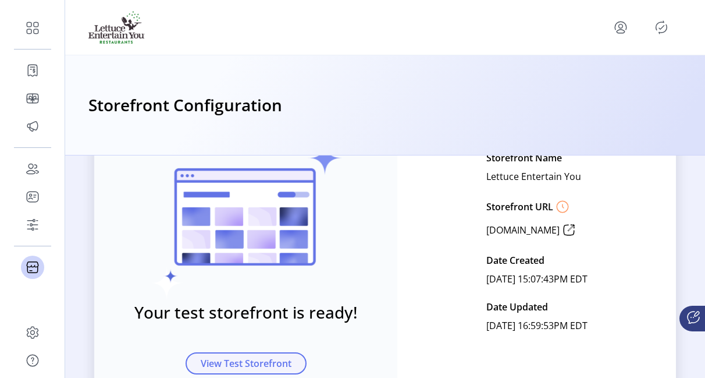
click at [214, 371] on button "View Test Storefront" at bounding box center [246, 363] width 121 height 22
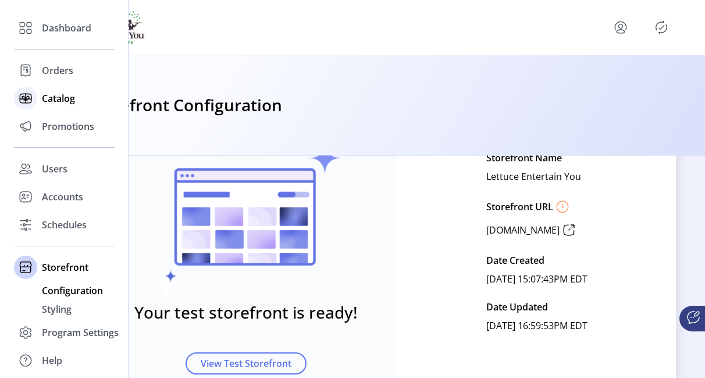
click at [63, 101] on span "Catalog" at bounding box center [58, 98] width 33 height 14
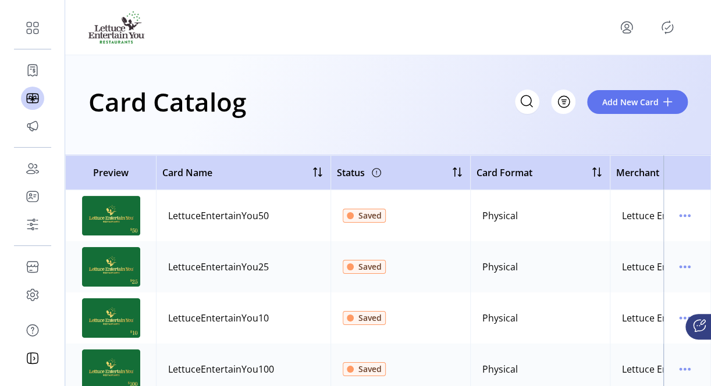
scroll to position [58, 0]
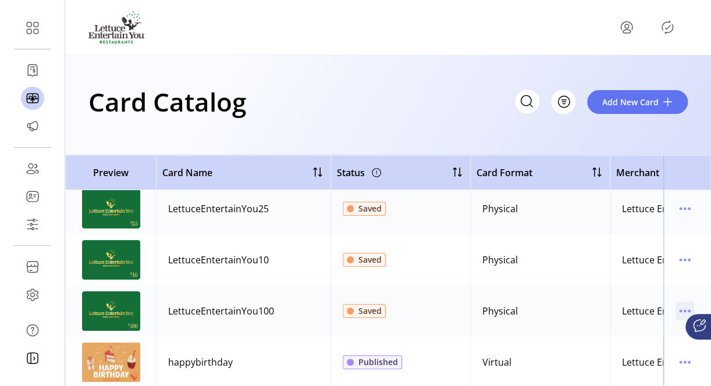
click at [677, 308] on icon "menu" at bounding box center [685, 311] width 19 height 19
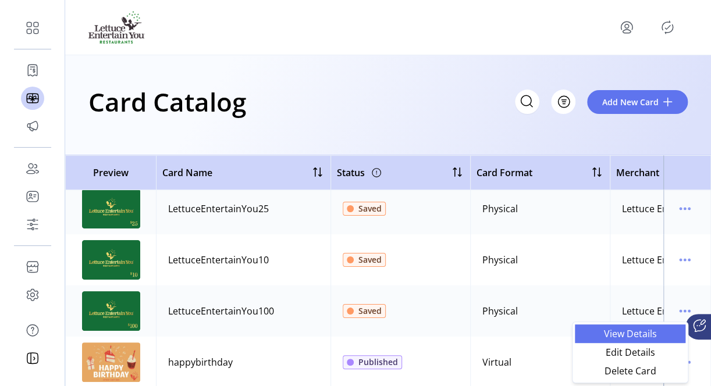
click at [611, 332] on span "View Details" at bounding box center [630, 333] width 97 height 9
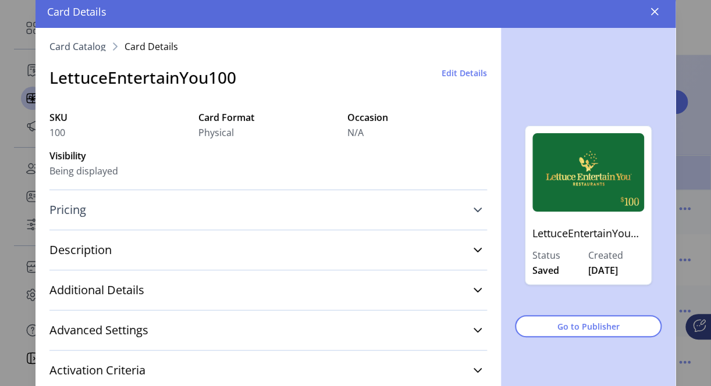
click at [475, 209] on icon at bounding box center [478, 210] width 8 height 5
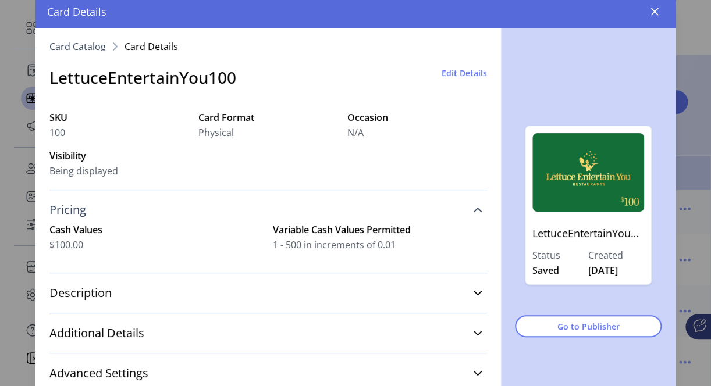
click at [465, 73] on span "Edit Details" at bounding box center [464, 73] width 45 height 12
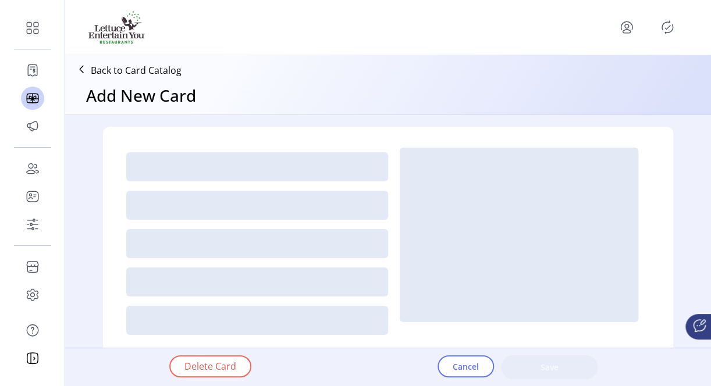
type textarea "**********"
type input "*"
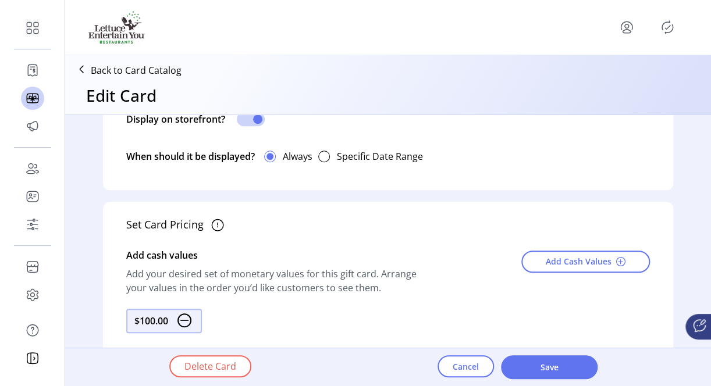
scroll to position [407, 0]
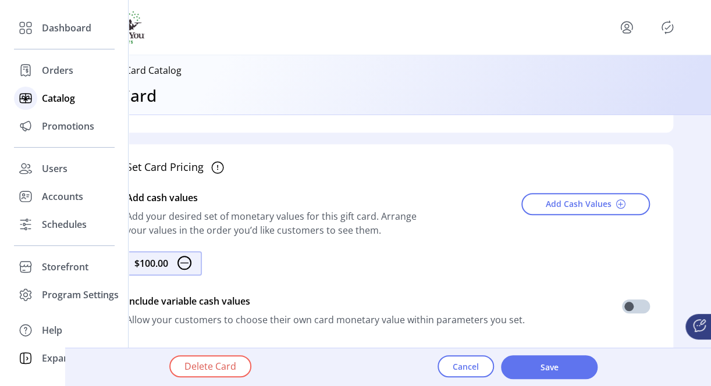
click at [52, 103] on span "Catalog" at bounding box center [58, 98] width 33 height 14
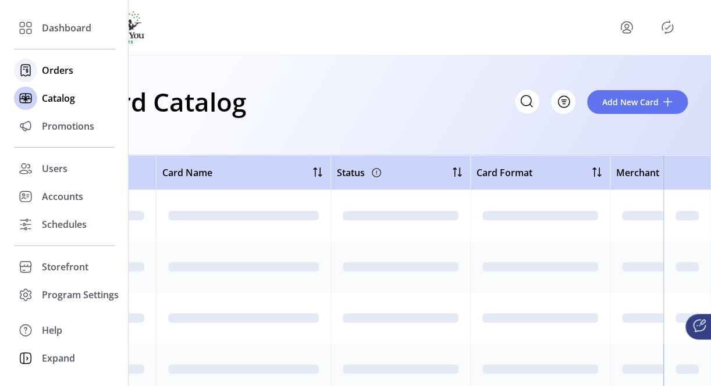
click at [55, 72] on span "Orders" at bounding box center [57, 70] width 31 height 14
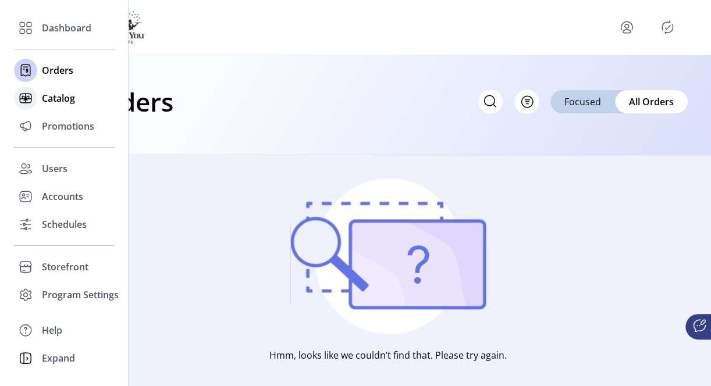
click at [53, 94] on span "Catalog" at bounding box center [58, 98] width 33 height 14
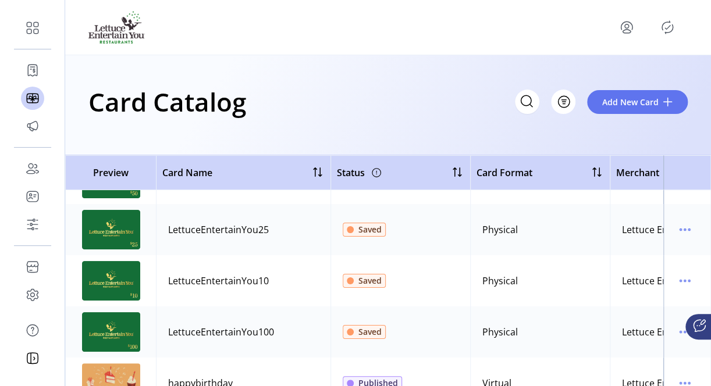
scroll to position [58, 0]
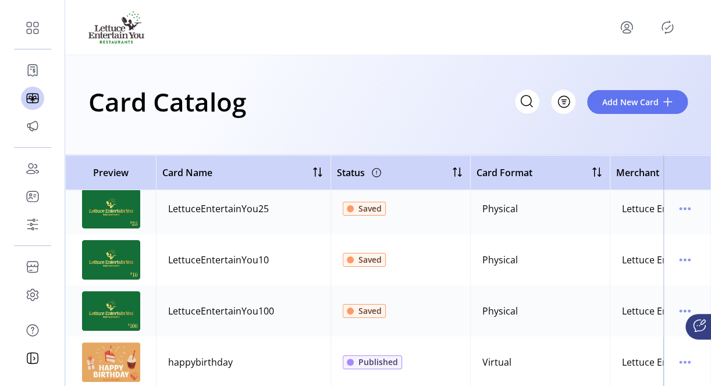
drag, startPoint x: 279, startPoint y: 310, endPoint x: 168, endPoint y: 311, distance: 111.1
click at [168, 311] on td "LettuceEntertainYou100" at bounding box center [243, 311] width 175 height 51
copy div "LettuceEntertainYou100"
click at [681, 300] on td at bounding box center [687, 311] width 48 height 51
click at [678, 306] on icon "menu" at bounding box center [685, 311] width 19 height 19
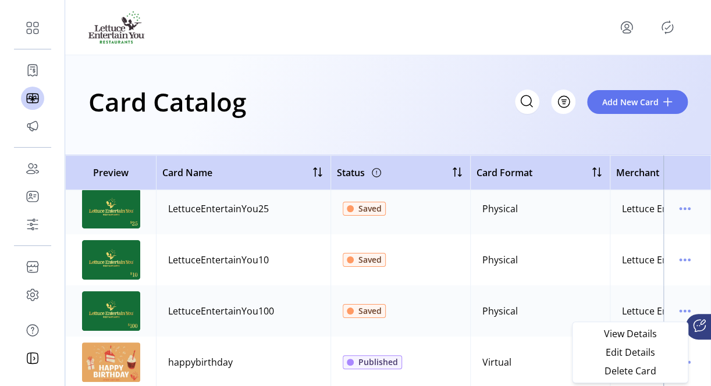
click at [689, 260] on td at bounding box center [687, 259] width 48 height 51
click at [682, 258] on icon "menu" at bounding box center [685, 260] width 19 height 19
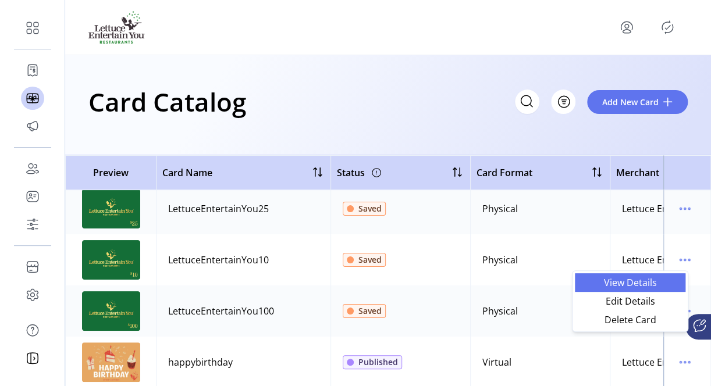
click at [635, 283] on span "View Details" at bounding box center [630, 282] width 97 height 9
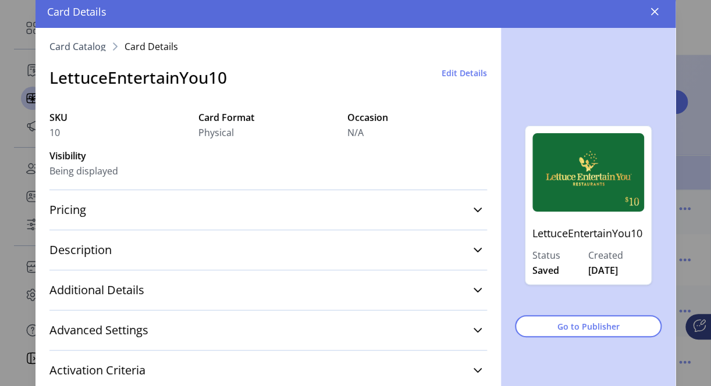
click at [448, 76] on span "Edit Details" at bounding box center [464, 73] width 45 height 12
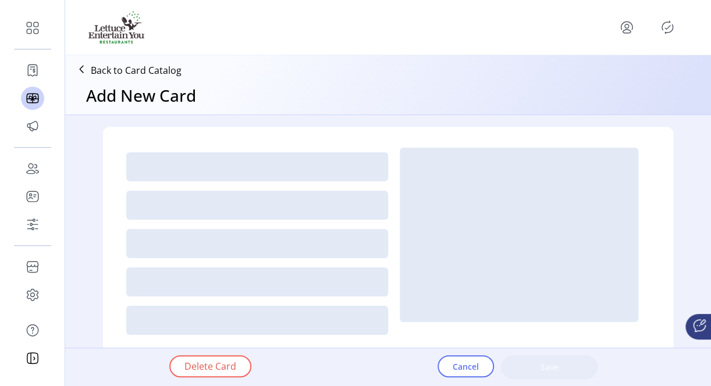
type textarea "**********"
type input "*"
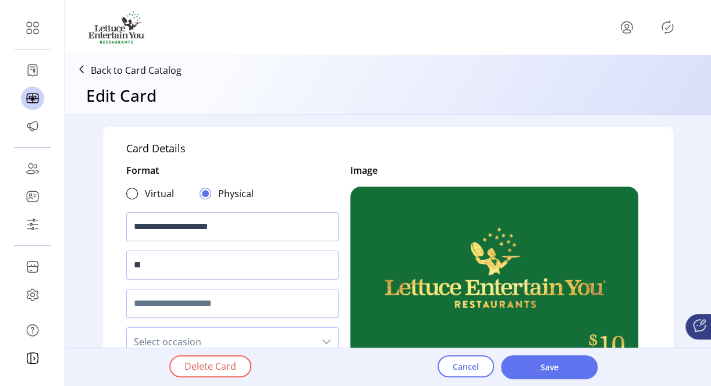
scroll to position [58, 0]
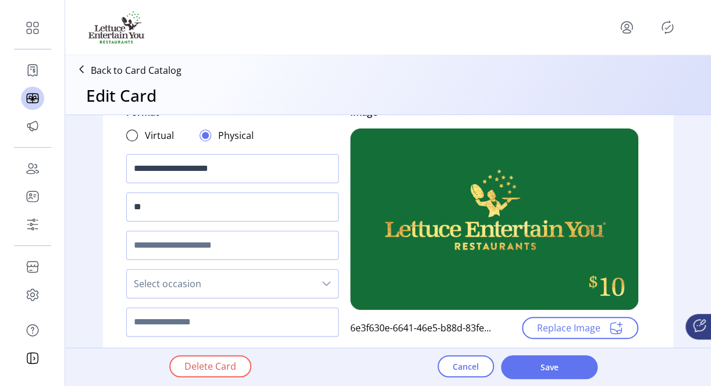
click at [114, 63] on p "Back to Card Catalog" at bounding box center [136, 70] width 91 height 14
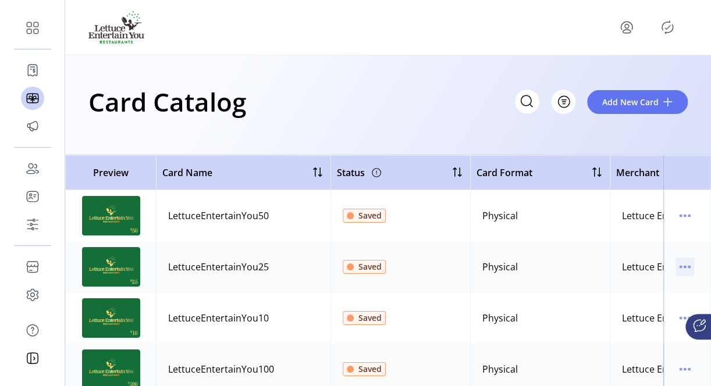
click at [684, 266] on icon "menu" at bounding box center [685, 267] width 2 height 2
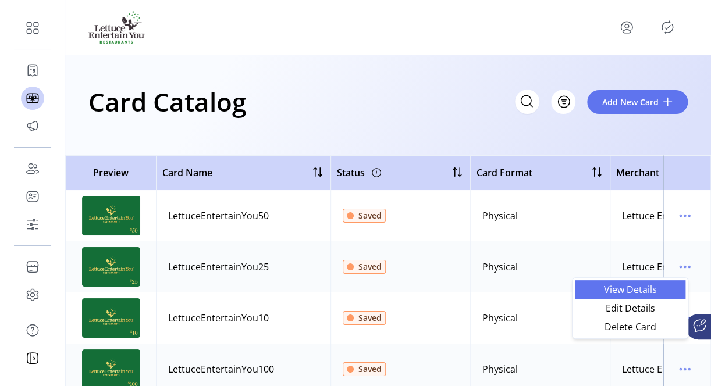
click at [621, 290] on span "View Details" at bounding box center [630, 289] width 97 height 9
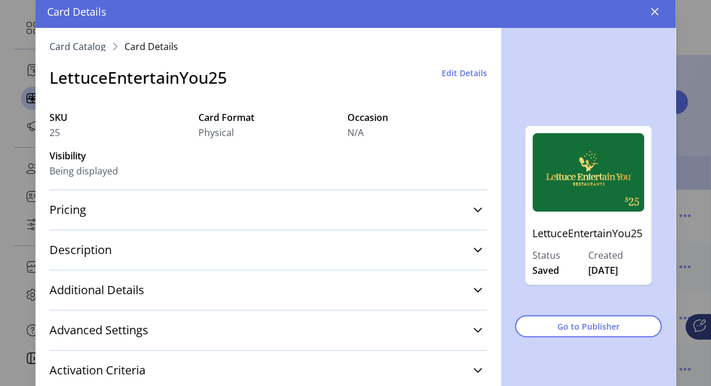
scroll to position [33, 0]
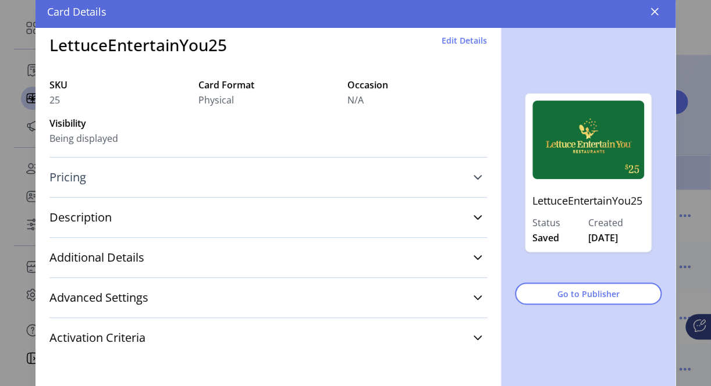
click at [477, 173] on link "Pricing" at bounding box center [268, 178] width 438 height 26
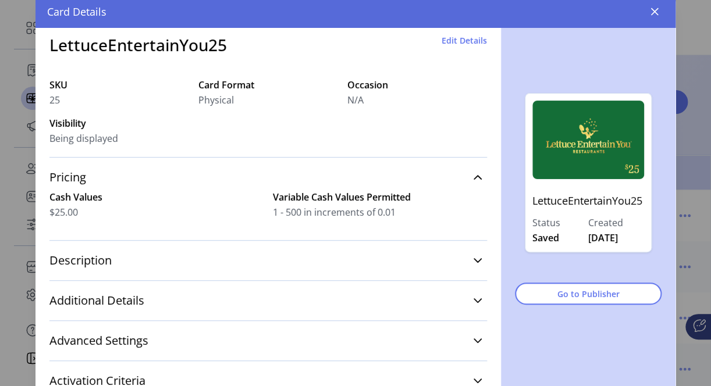
click at [462, 37] on span "Edit Details" at bounding box center [464, 40] width 45 height 12
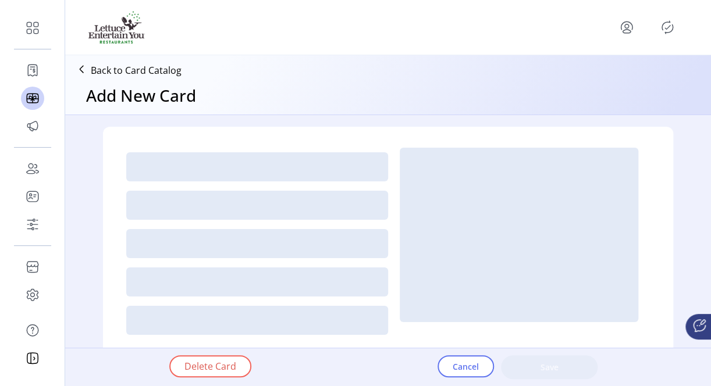
type textarea "**********"
type input "*"
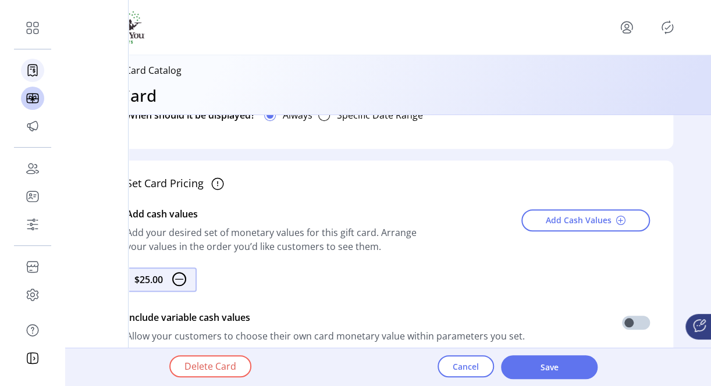
scroll to position [291, 0]
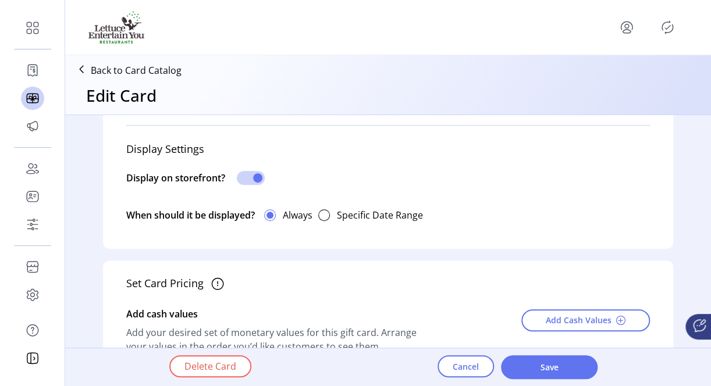
click at [136, 66] on p "Back to Card Catalog" at bounding box center [136, 70] width 91 height 14
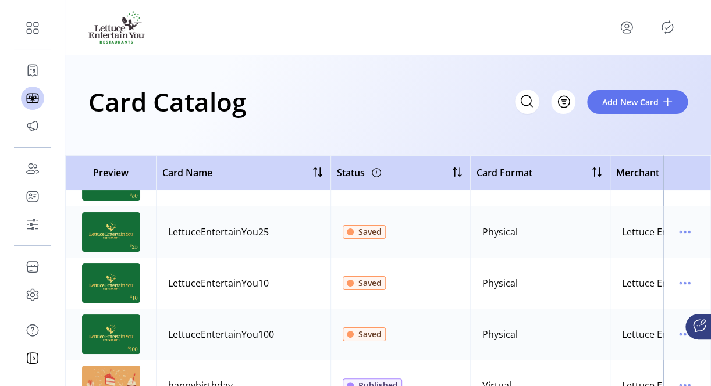
scroll to position [27, 0]
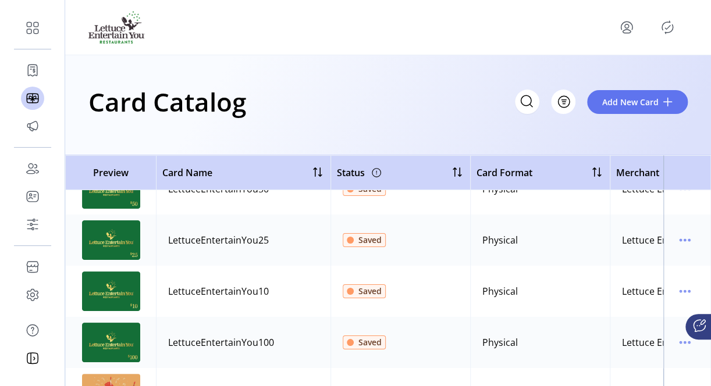
drag, startPoint x: 165, startPoint y: 242, endPoint x: 266, endPoint y: 241, distance: 101.2
click at [266, 241] on td "LettuceEntertainYou25" at bounding box center [243, 240] width 175 height 51
drag, startPoint x: 266, startPoint y: 241, endPoint x: 247, endPoint y: 240, distance: 19.2
copy div "LettuceEntertainYou25"
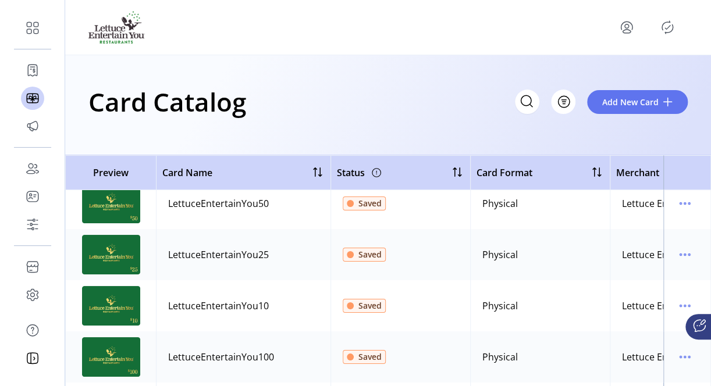
scroll to position [0, 0]
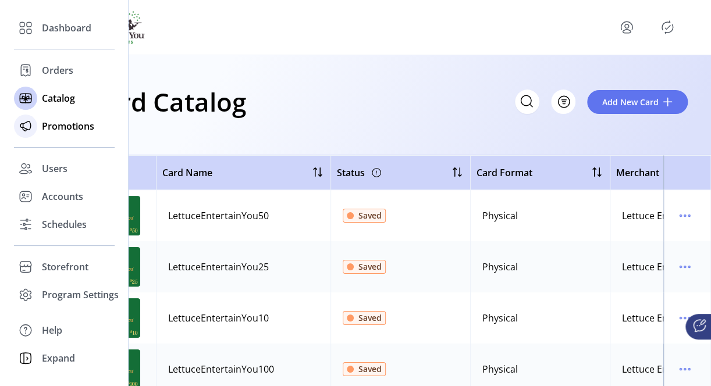
click at [65, 127] on span "Promotions" at bounding box center [68, 126] width 52 height 14
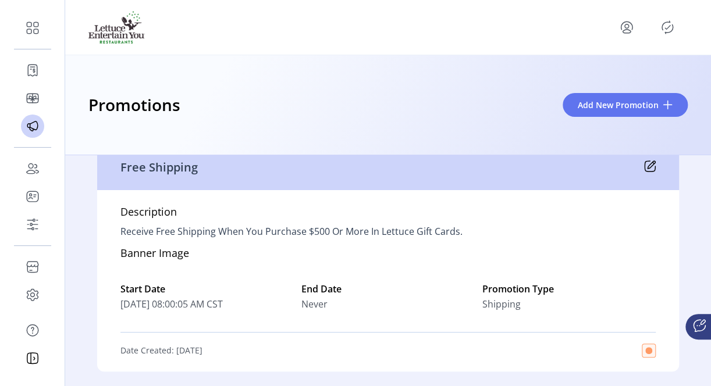
scroll to position [58, 0]
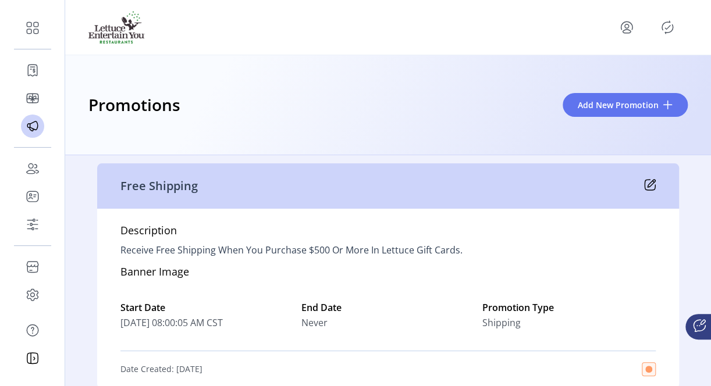
click at [649, 184] on icon at bounding box center [652, 184] width 8 height 8
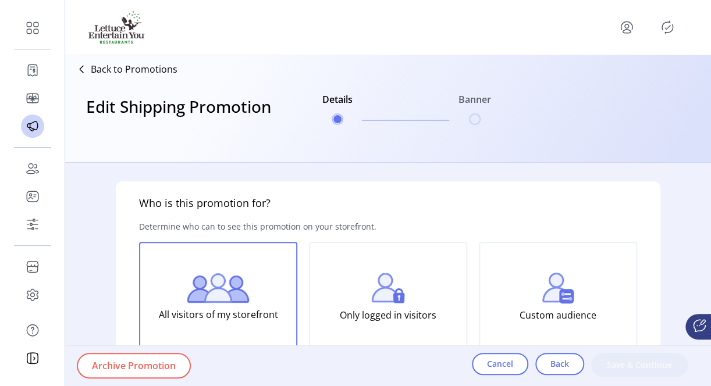
type input "**********"
type input "*****"
type input "**********"
type textarea "**********"
type input "*******"
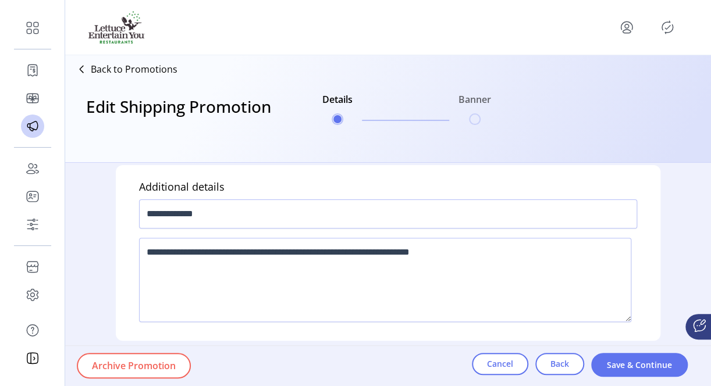
scroll to position [837, 0]
